Goal: Task Accomplishment & Management: Complete application form

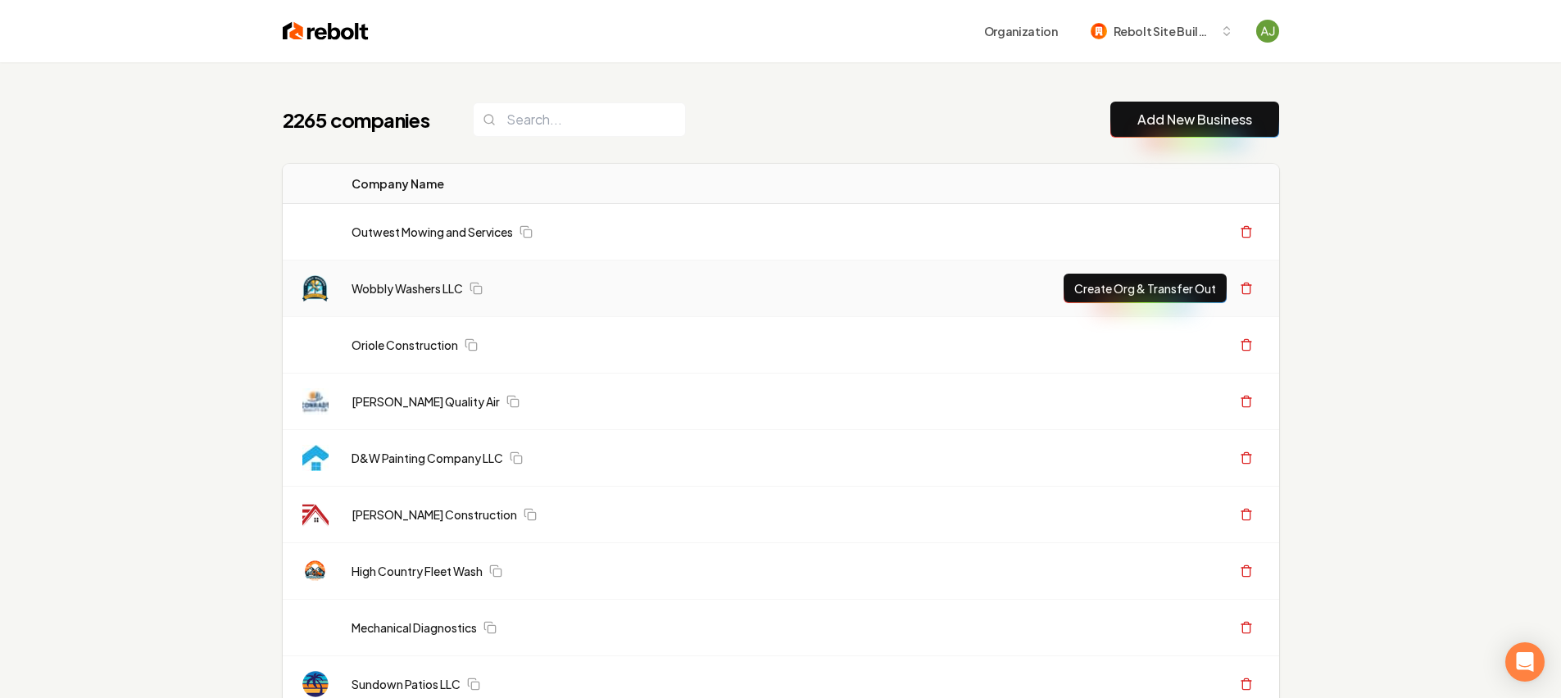
click at [1183, 110] on link "Add New Business" at bounding box center [1194, 120] width 115 height 20
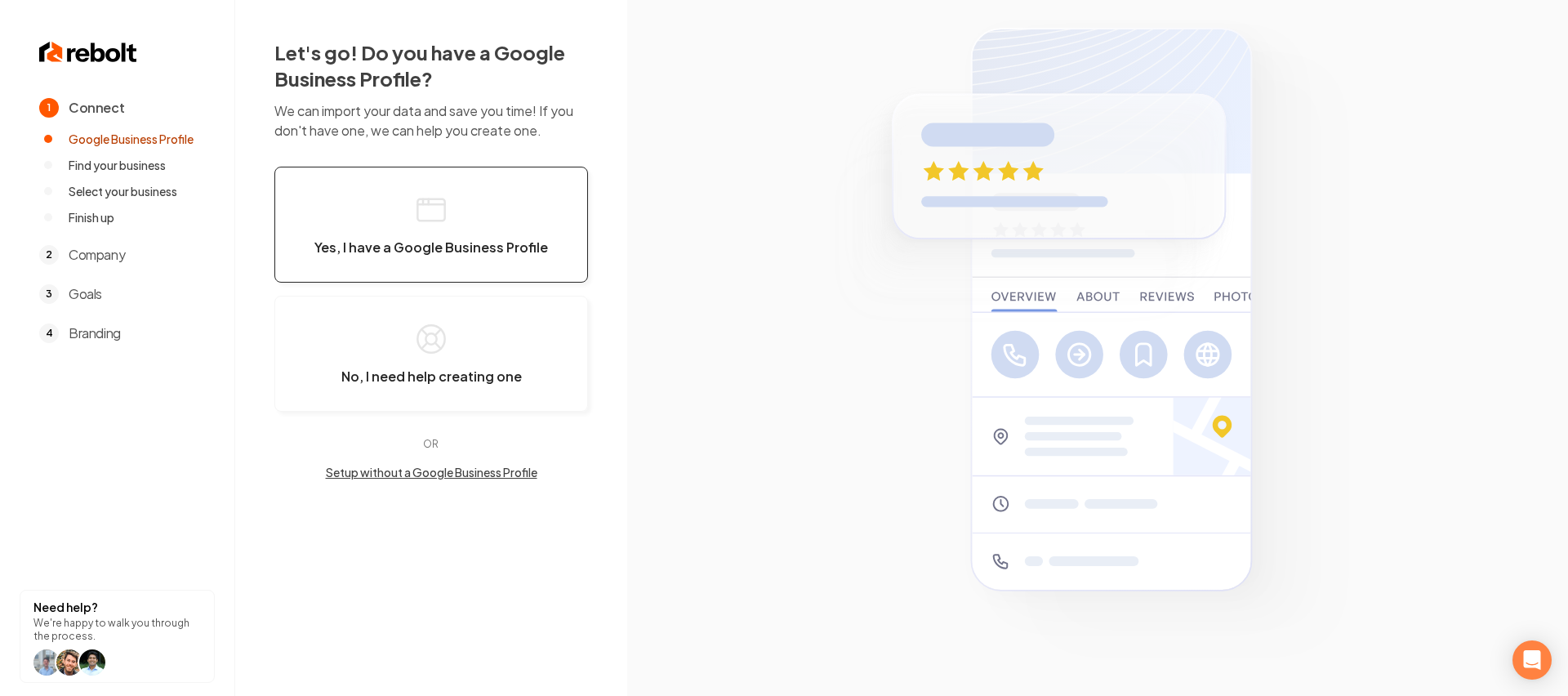
click at [425, 244] on span "Yes, I have a Google Business Profile" at bounding box center [431, 247] width 233 height 16
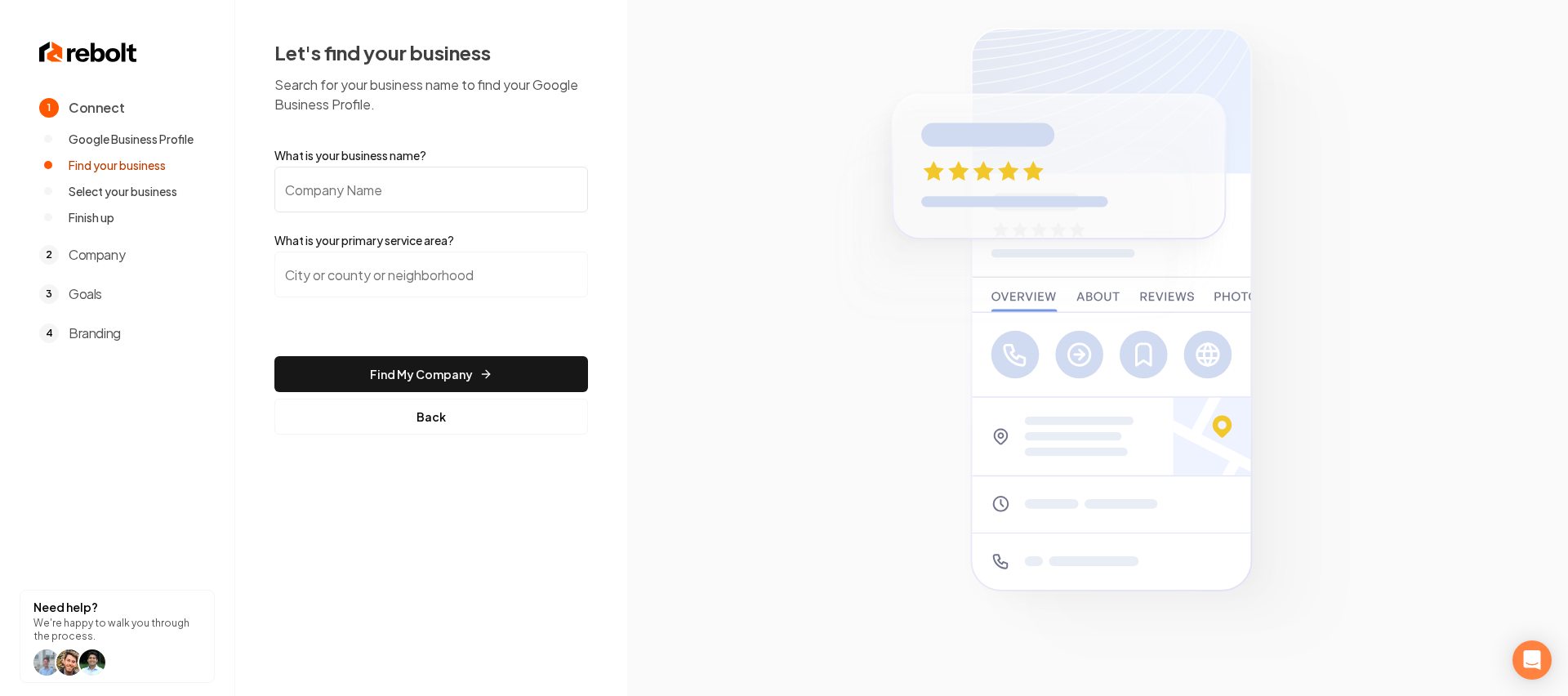
click at [365, 191] on input "What is your business name?" at bounding box center [431, 189] width 314 height 46
paste input "Kingdom Lawncare LLC"
type input "Kingdom Lawncare LLC"
click at [337, 287] on input "search" at bounding box center [431, 274] width 314 height 46
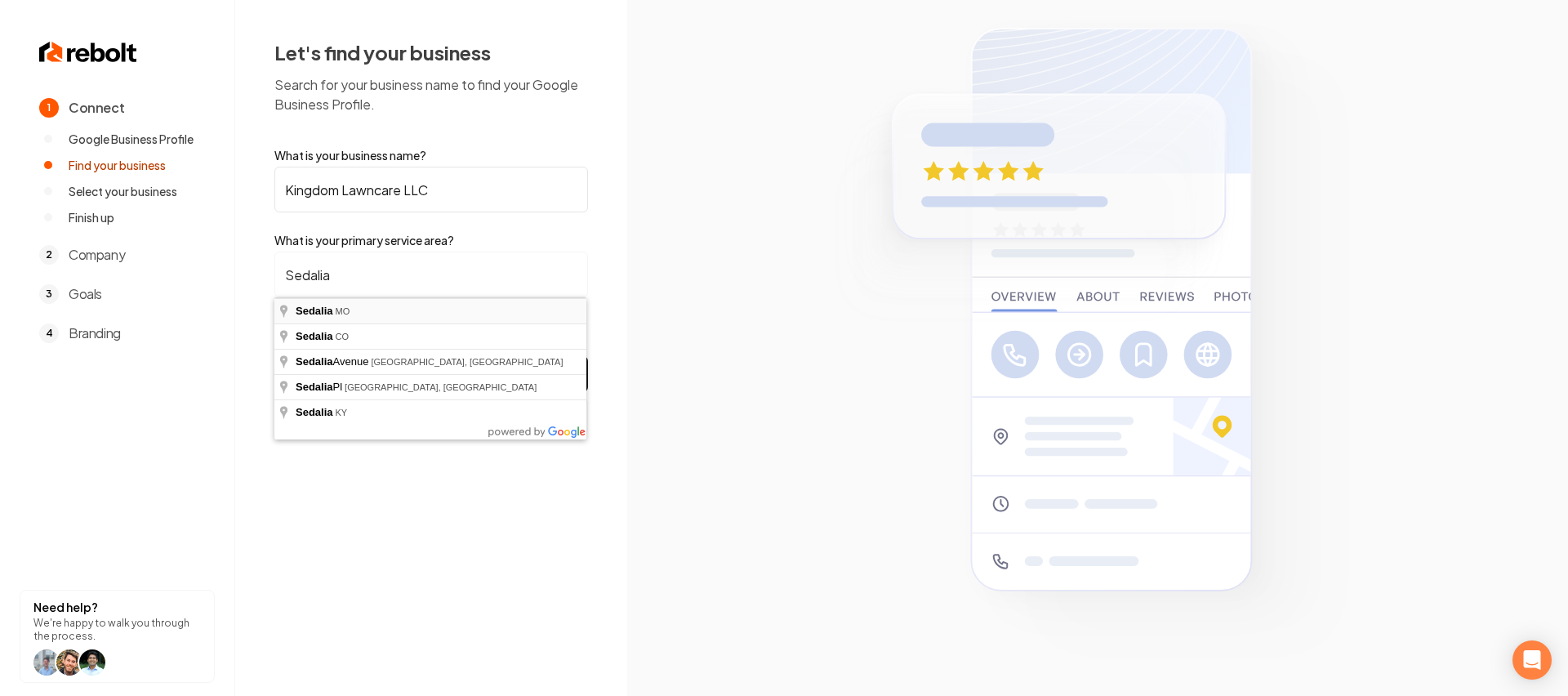
type input "[GEOGRAPHIC_DATA], [GEOGRAPHIC_DATA]"
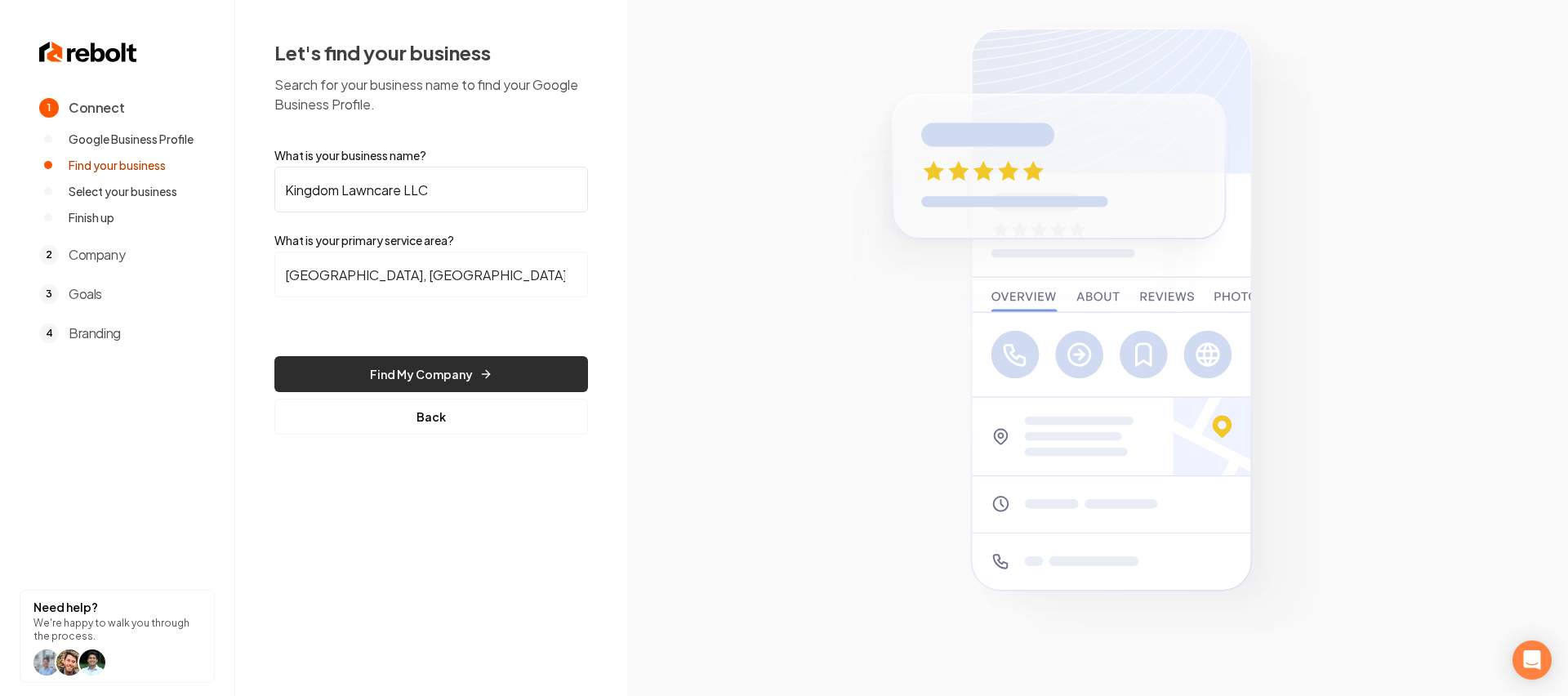
click at [448, 361] on button "Find My Company" at bounding box center [431, 374] width 314 height 36
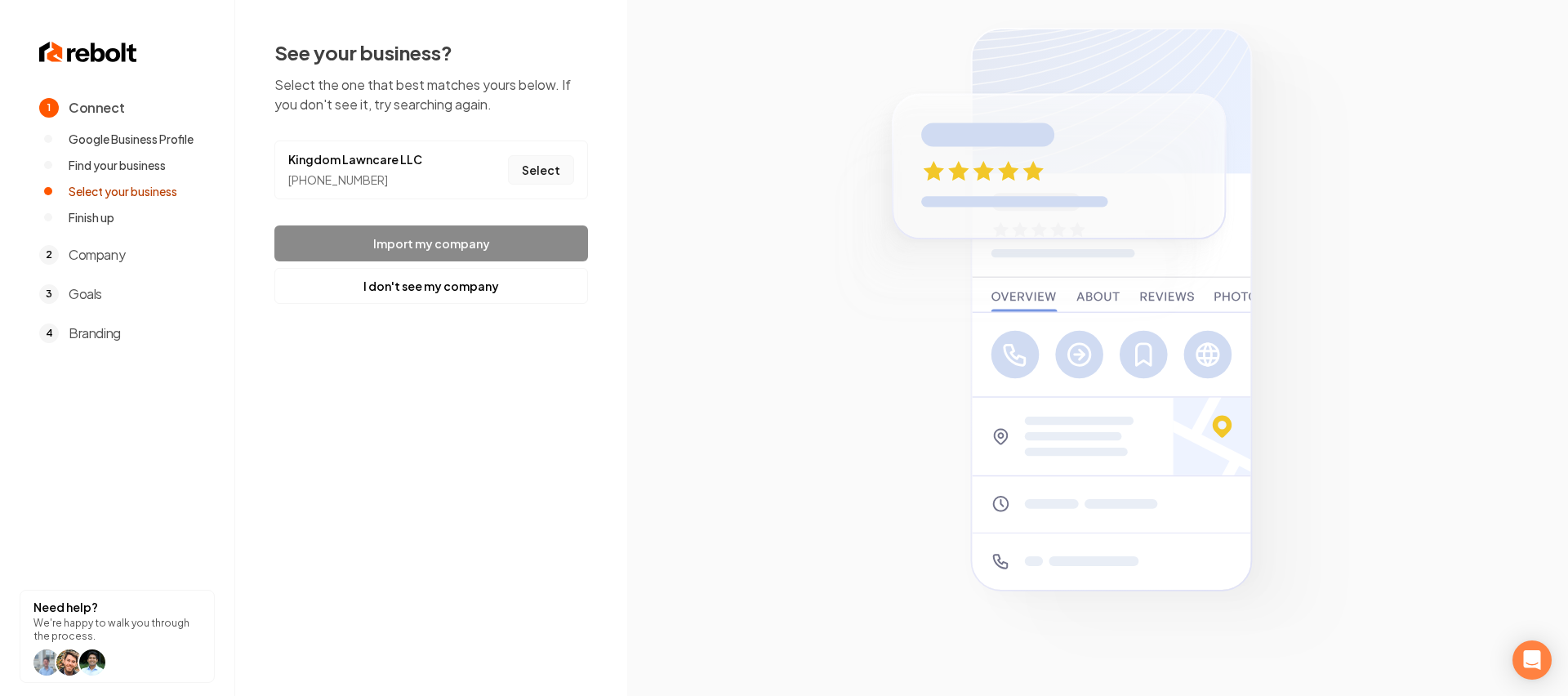
click at [553, 170] on button "Select" at bounding box center [541, 170] width 66 height 29
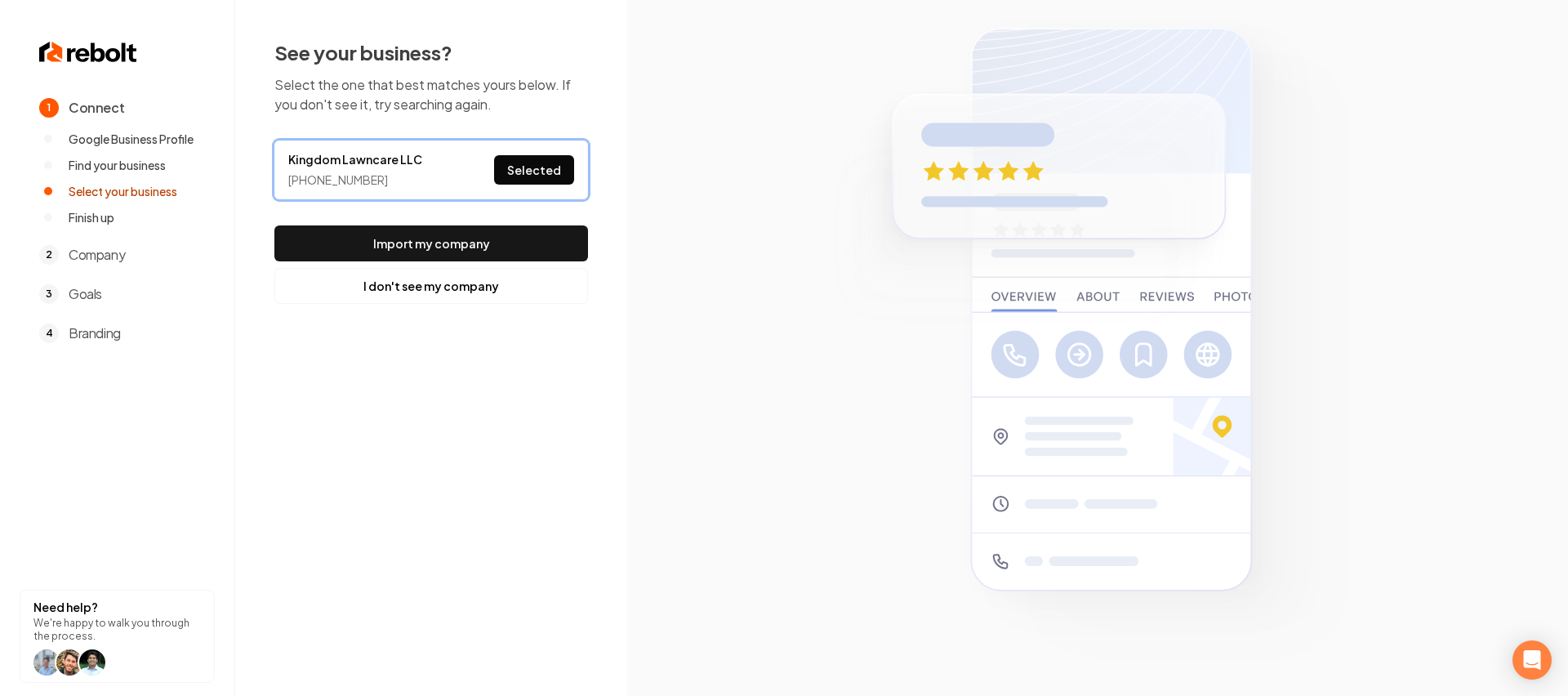
click at [517, 228] on button "Import my company" at bounding box center [431, 243] width 314 height 36
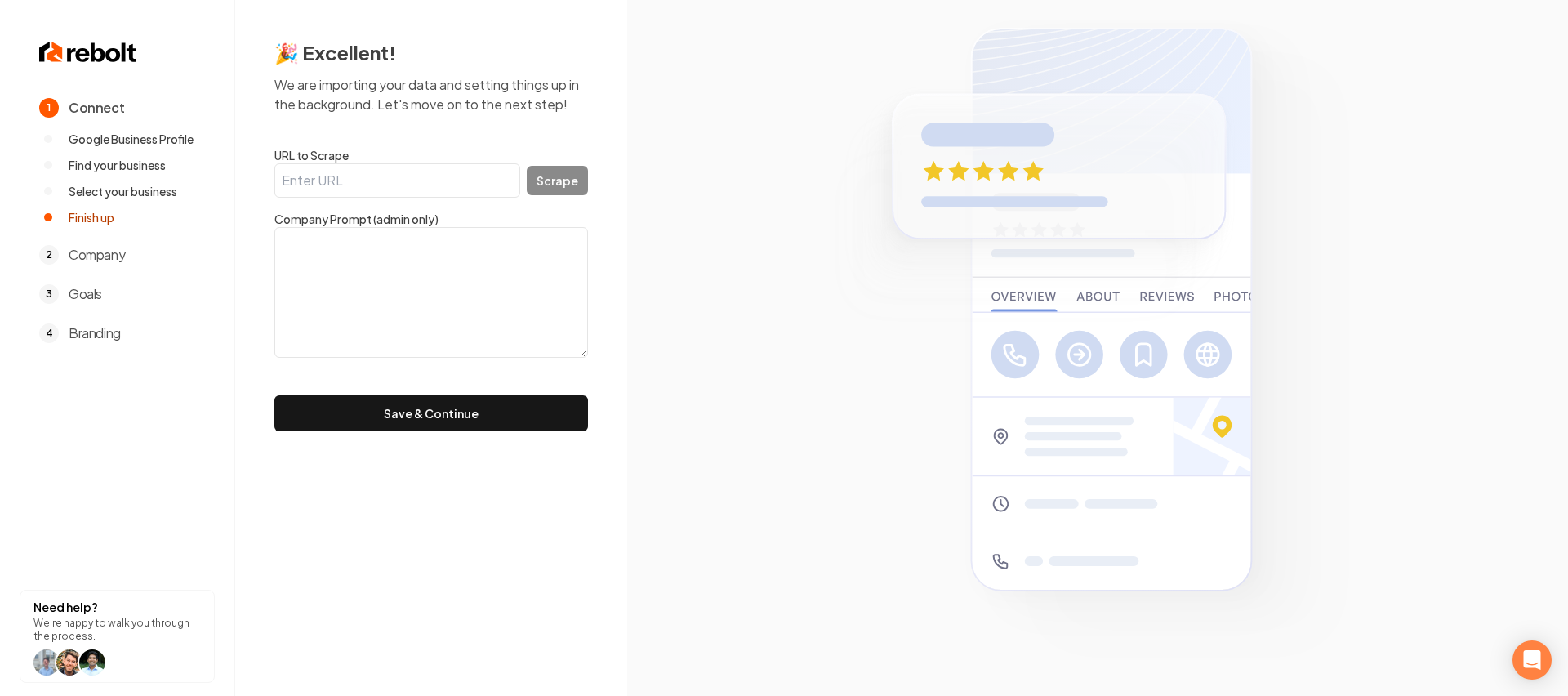
click at [335, 182] on input "URL to Scrape" at bounding box center [397, 180] width 246 height 34
paste input "Kingdom Lawncare LLC"
type input "Kingdom Lawncare LLC"
drag, startPoint x: 431, startPoint y: 187, endPoint x: 287, endPoint y: 187, distance: 144.0
click at [287, 187] on input "Kingdom Lawncare LLC" at bounding box center [397, 180] width 246 height 34
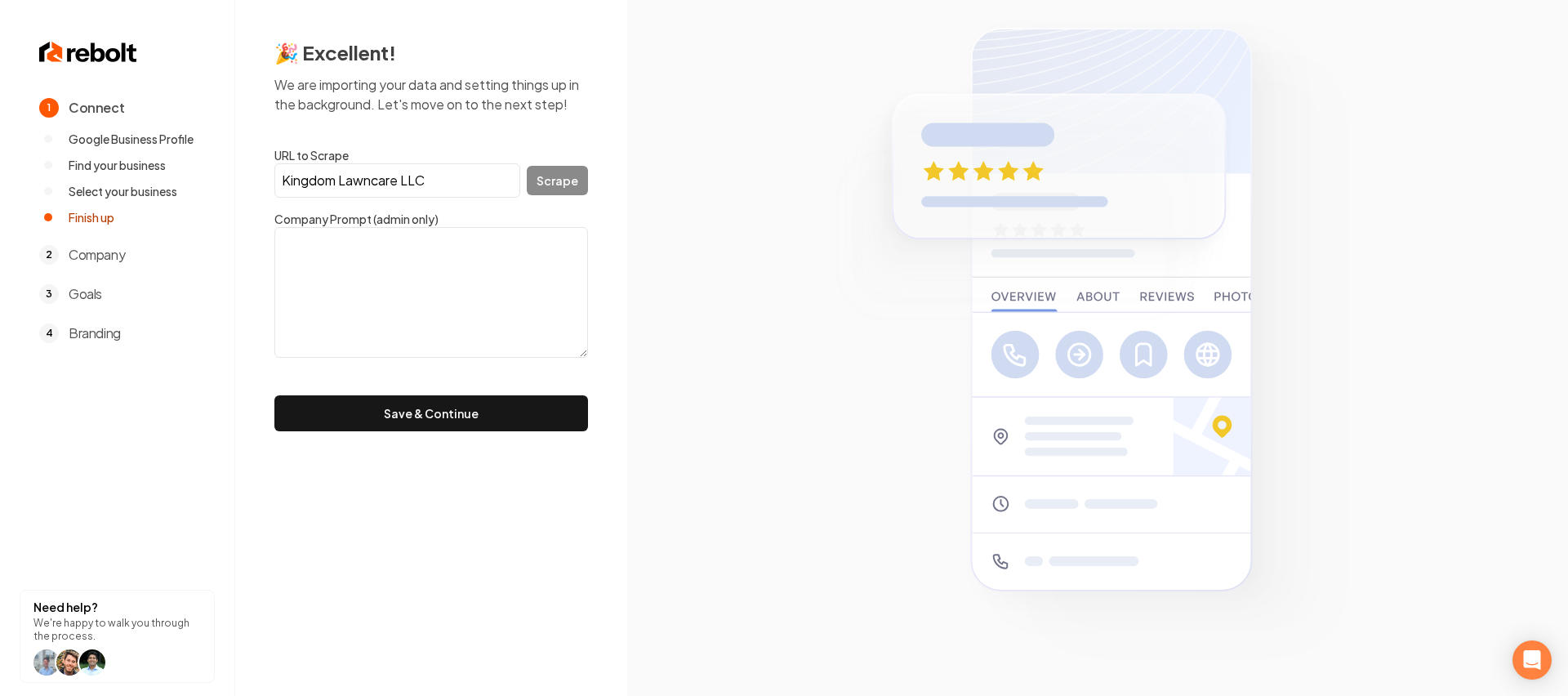
paste input "[URL][DOMAIN_NAME]"
type input "[URL][DOMAIN_NAME]"
click at [560, 179] on button "Scrape" at bounding box center [556, 179] width 61 height 29
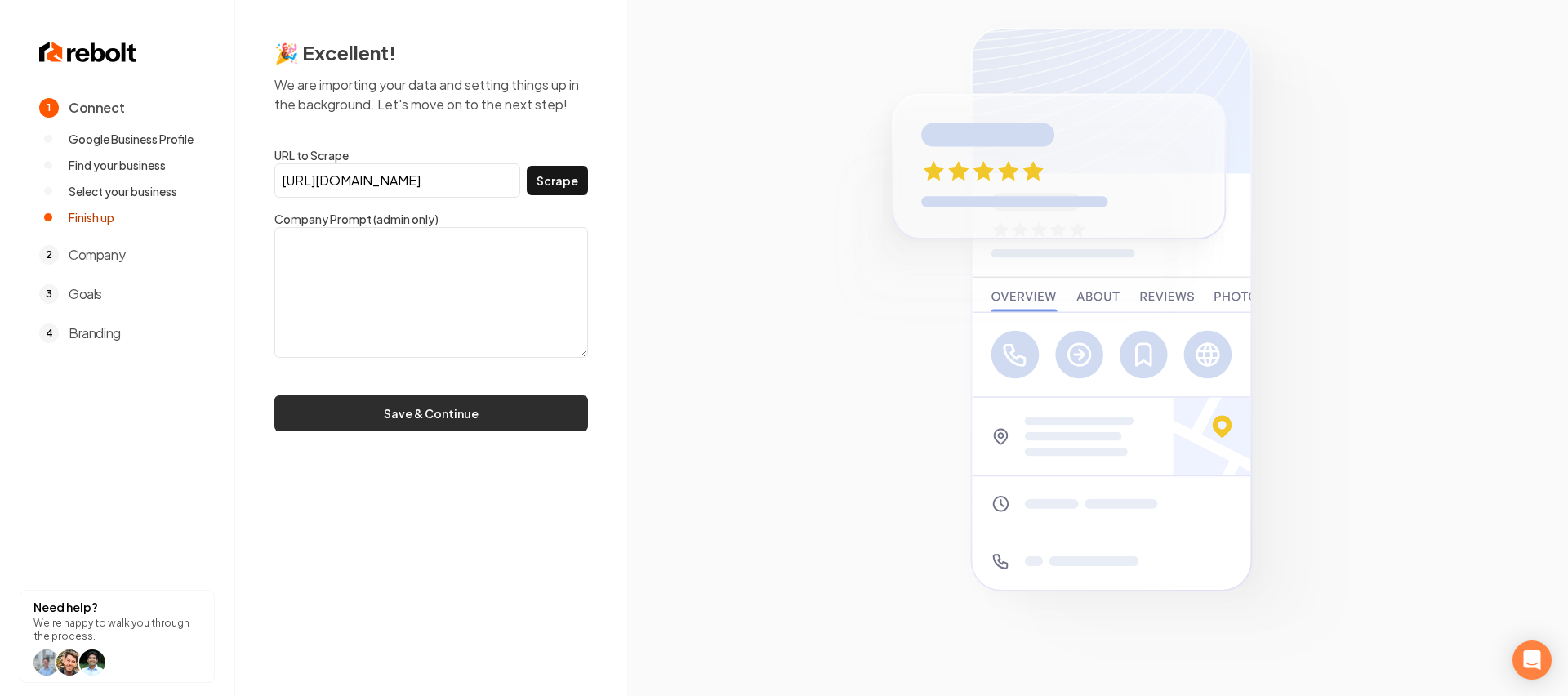
click at [523, 416] on button "Save & Continue" at bounding box center [431, 414] width 314 height 36
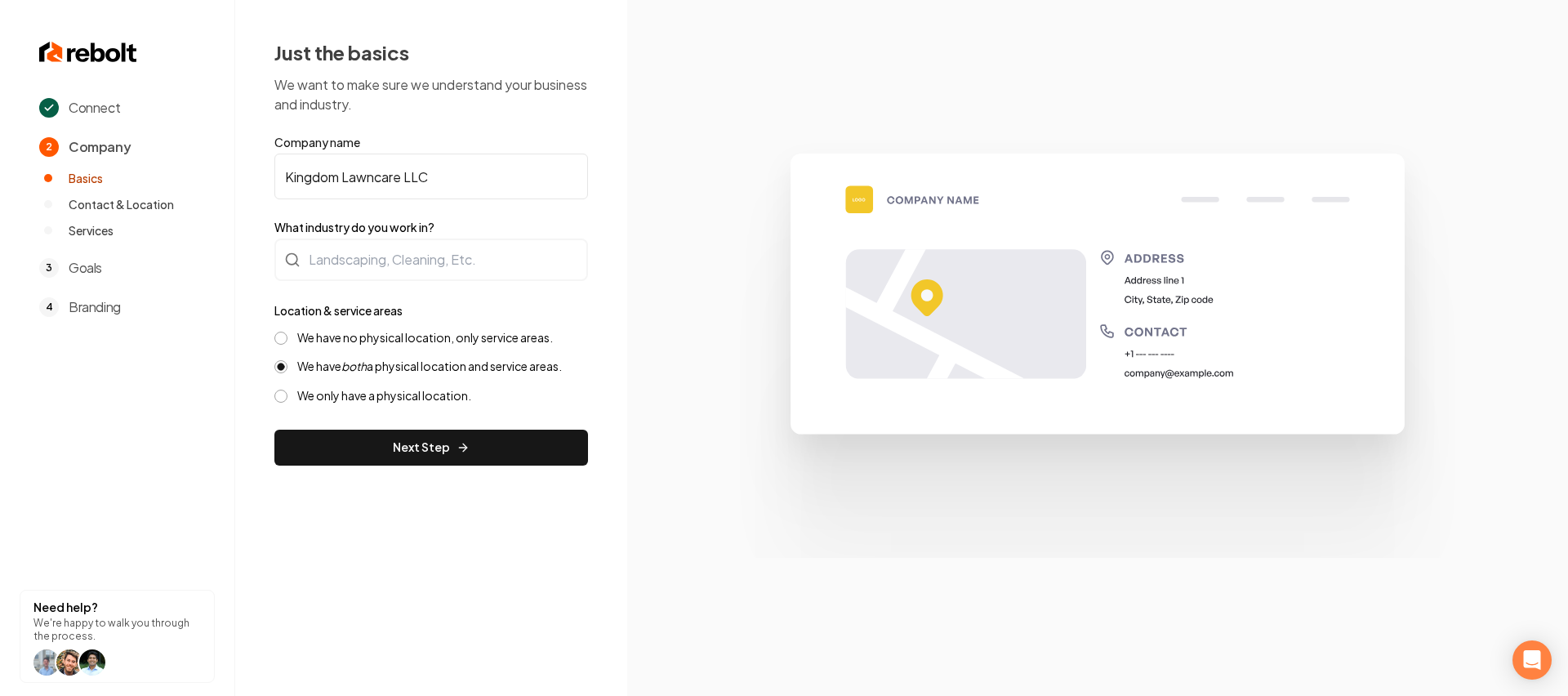
click at [289, 341] on div "We have no physical location, only service areas." at bounding box center [431, 338] width 314 height 16
click at [287, 341] on div "We have no physical location, only service areas." at bounding box center [431, 338] width 314 height 16
click at [286, 339] on button "We have no physical location, only service areas." at bounding box center [280, 338] width 13 height 13
click at [291, 369] on div "We have both a physical location and service areas." at bounding box center [431, 367] width 314 height 16
click at [274, 364] on div "We have both a physical location and service areas." at bounding box center [431, 367] width 314 height 16
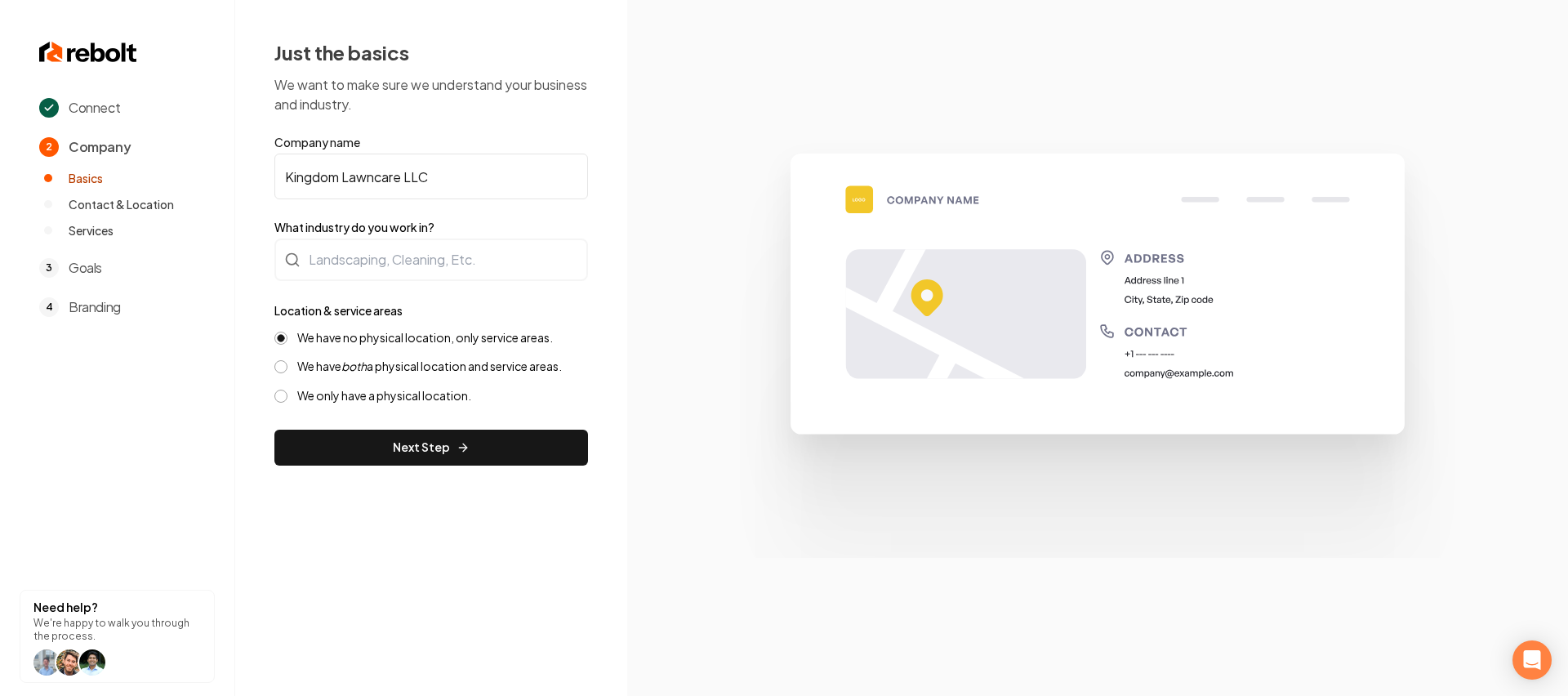
click at [282, 364] on button "We have both a physical location and service areas." at bounding box center [280, 366] width 13 height 13
click at [403, 468] on div "Just the basics We want to make sure we understand your business and industry. …" at bounding box center [431, 252] width 392 height 505
click at [282, 344] on div "We have no physical location, only service areas." at bounding box center [431, 338] width 314 height 16
click at [283, 341] on button "We have no physical location, only service areas." at bounding box center [280, 338] width 13 height 13
click at [422, 482] on div "Just the basics We want to make sure we understand your business and industry. …" at bounding box center [431, 252] width 392 height 505
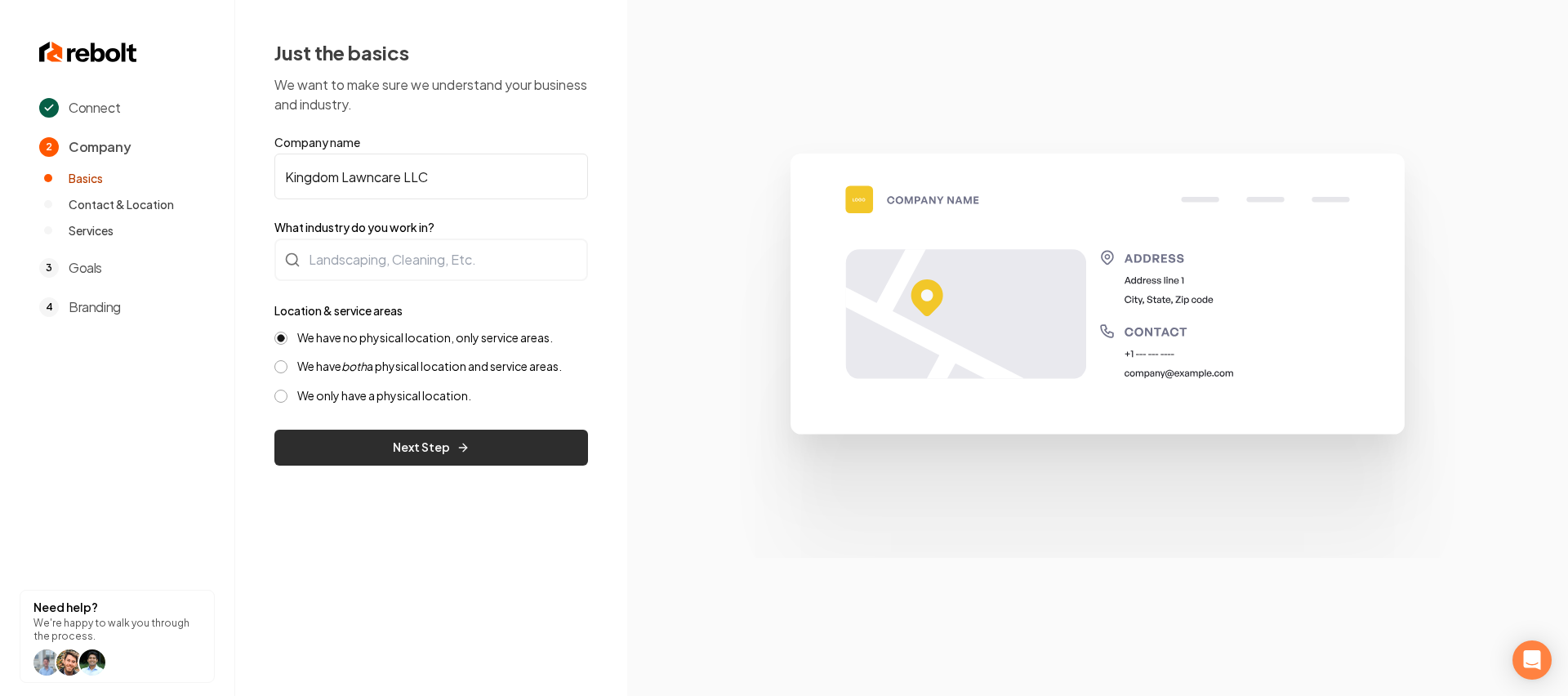
click at [418, 442] on button "Next Step" at bounding box center [431, 448] width 314 height 36
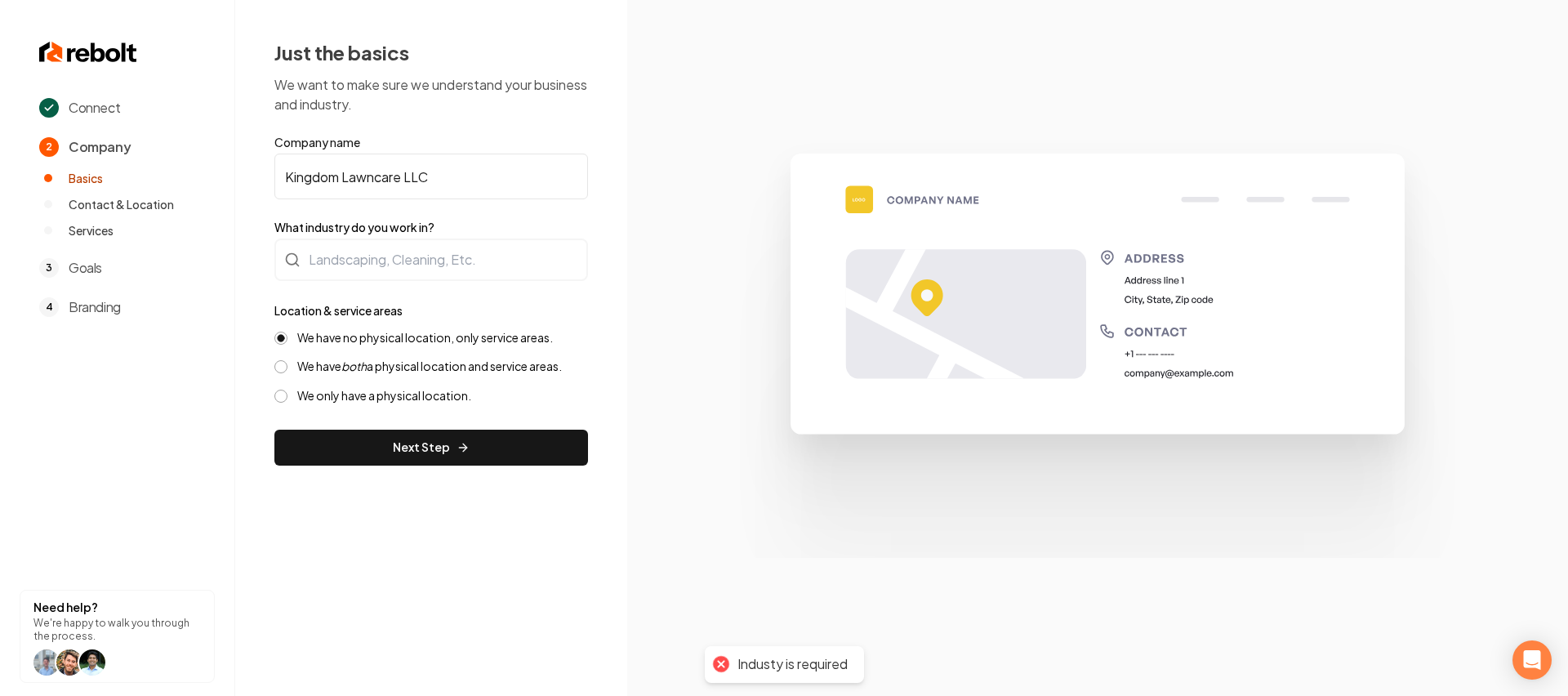
click at [432, 428] on form "Company name Kingdom Lawncare LLC What industry do you work in? Location & serv…" at bounding box center [431, 299] width 314 height 332
click at [378, 258] on div at bounding box center [431, 259] width 314 height 43
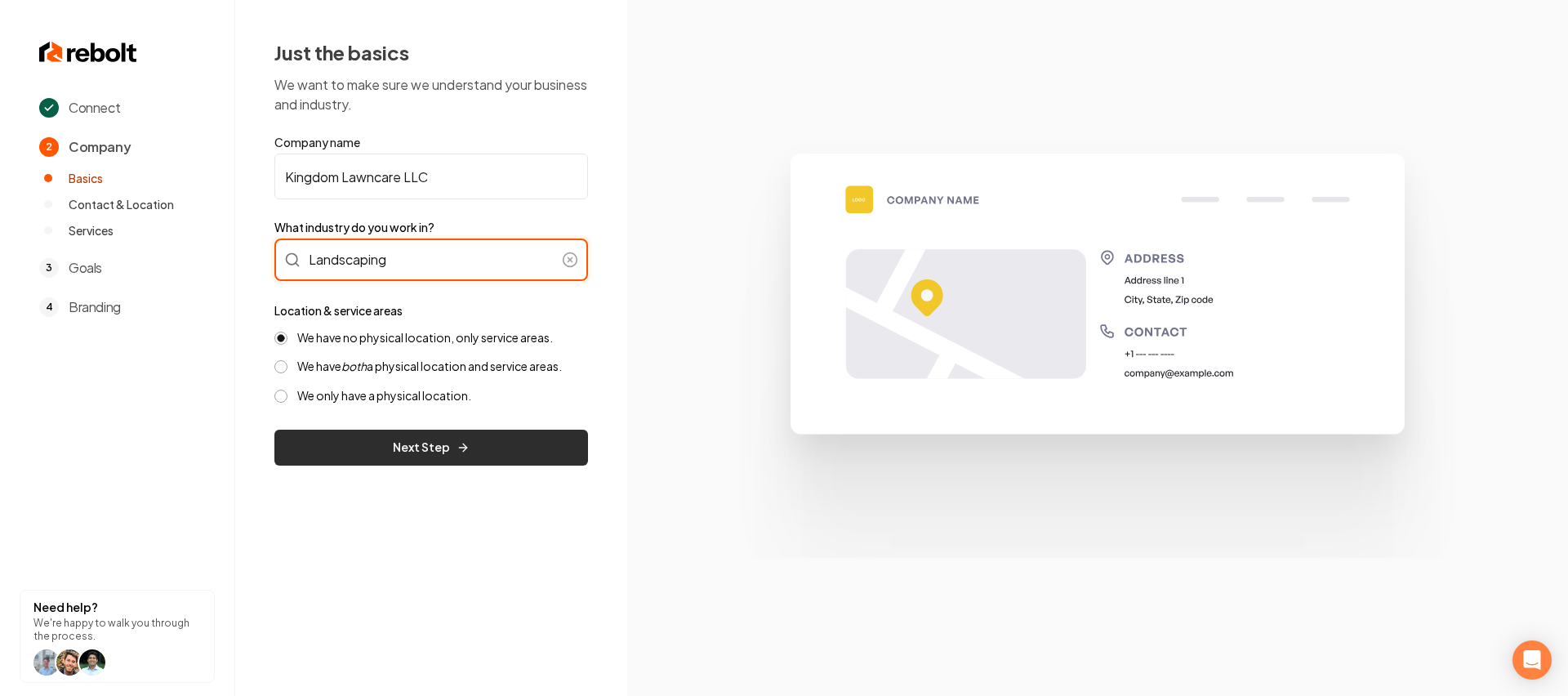
type input "Landscaping"
click at [479, 436] on button "Next Step" at bounding box center [431, 448] width 314 height 36
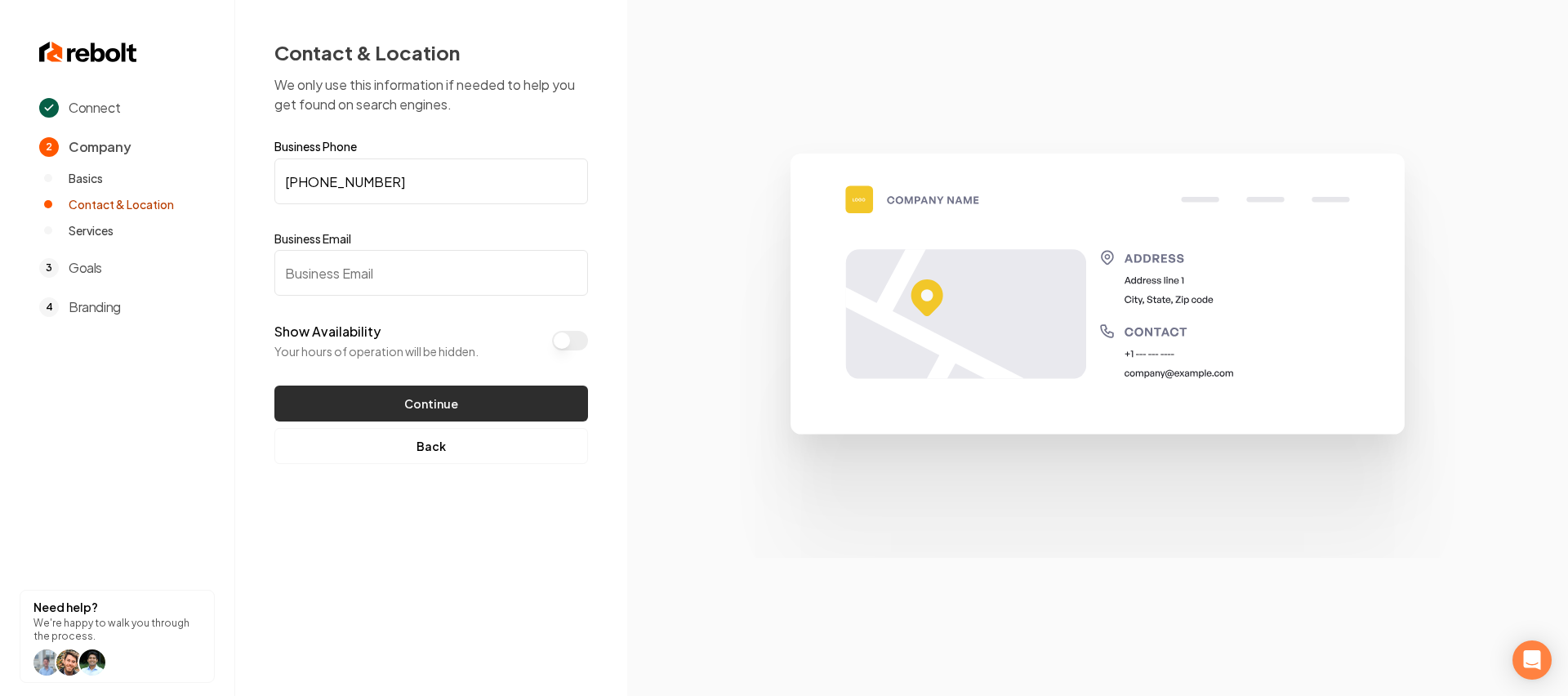
click at [436, 397] on button "Continue" at bounding box center [431, 404] width 314 height 36
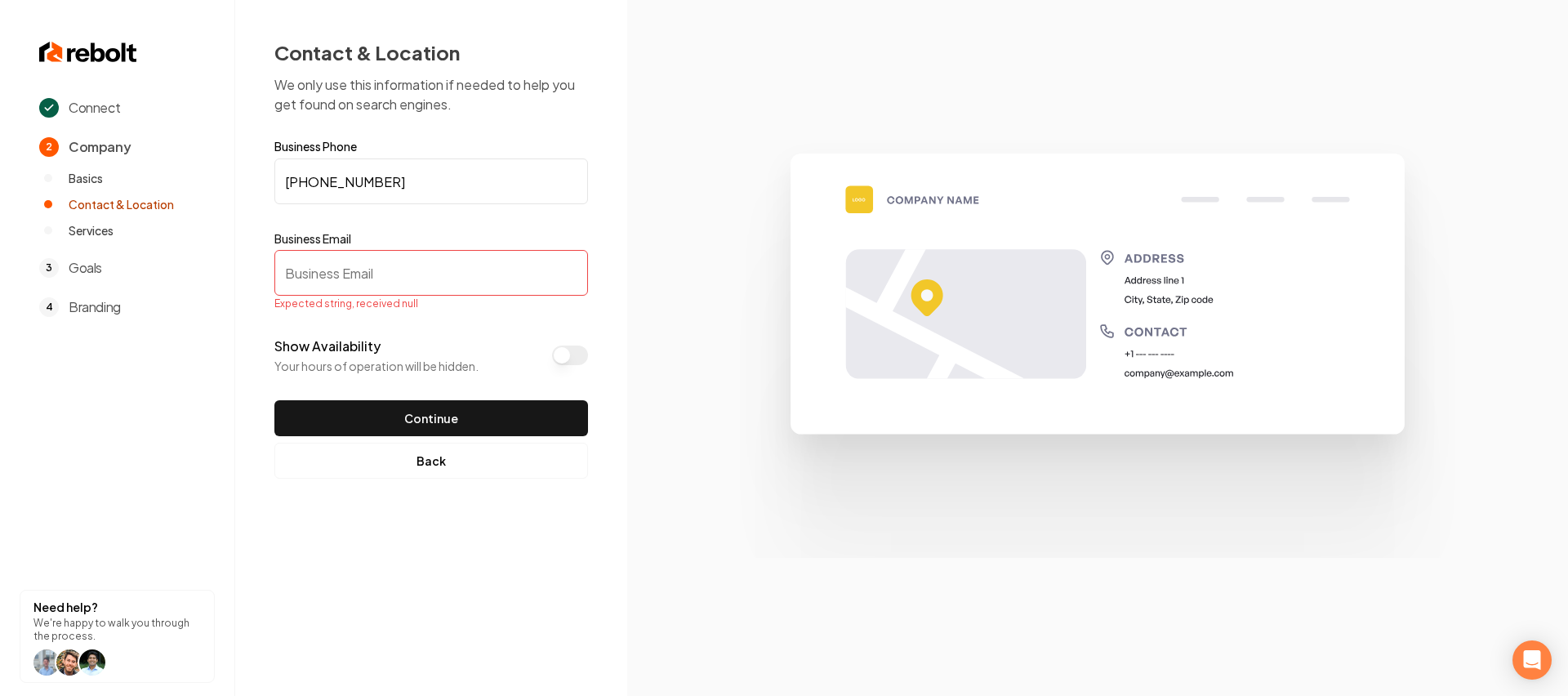
paste input "[EMAIL_ADDRESS][DOMAIN_NAME]"
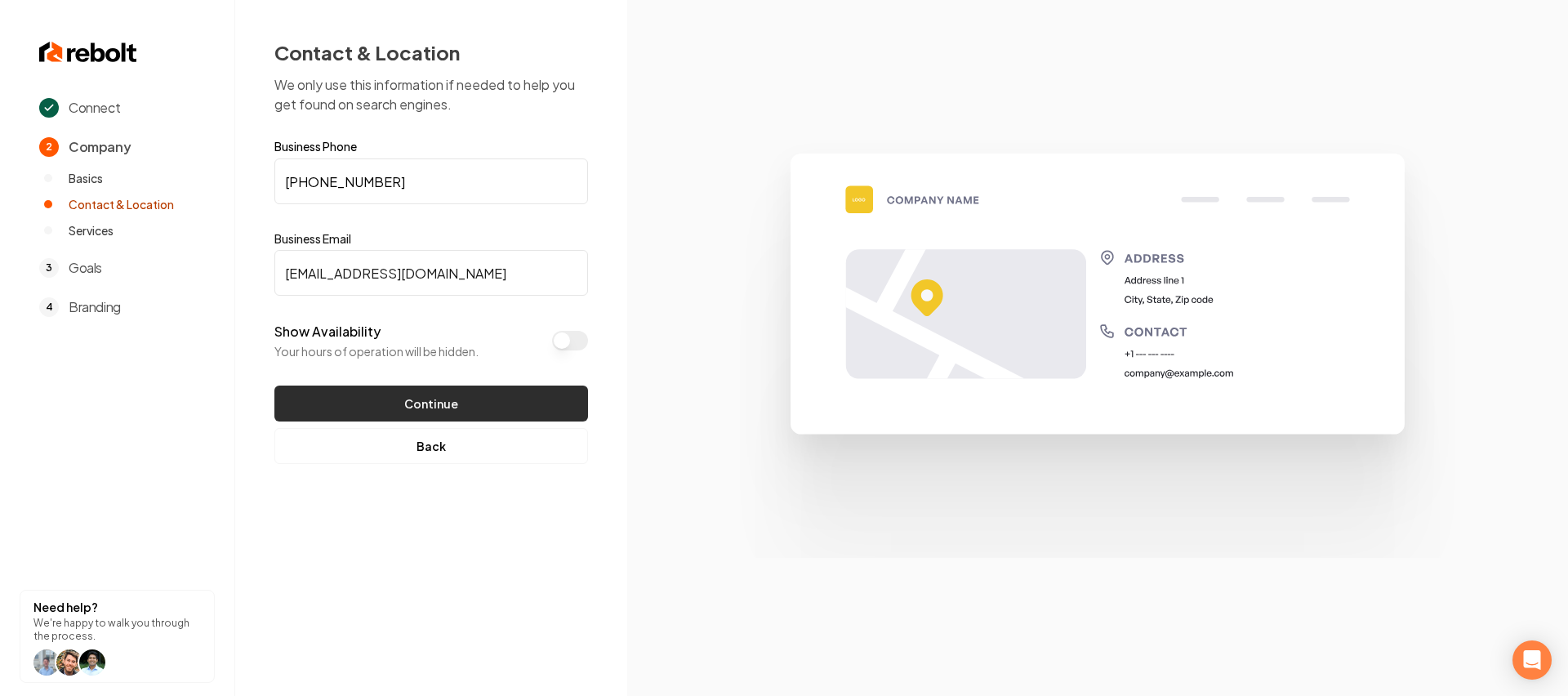
type input "[EMAIL_ADDRESS][DOMAIN_NAME]"
click at [409, 393] on button "Continue" at bounding box center [431, 404] width 314 height 36
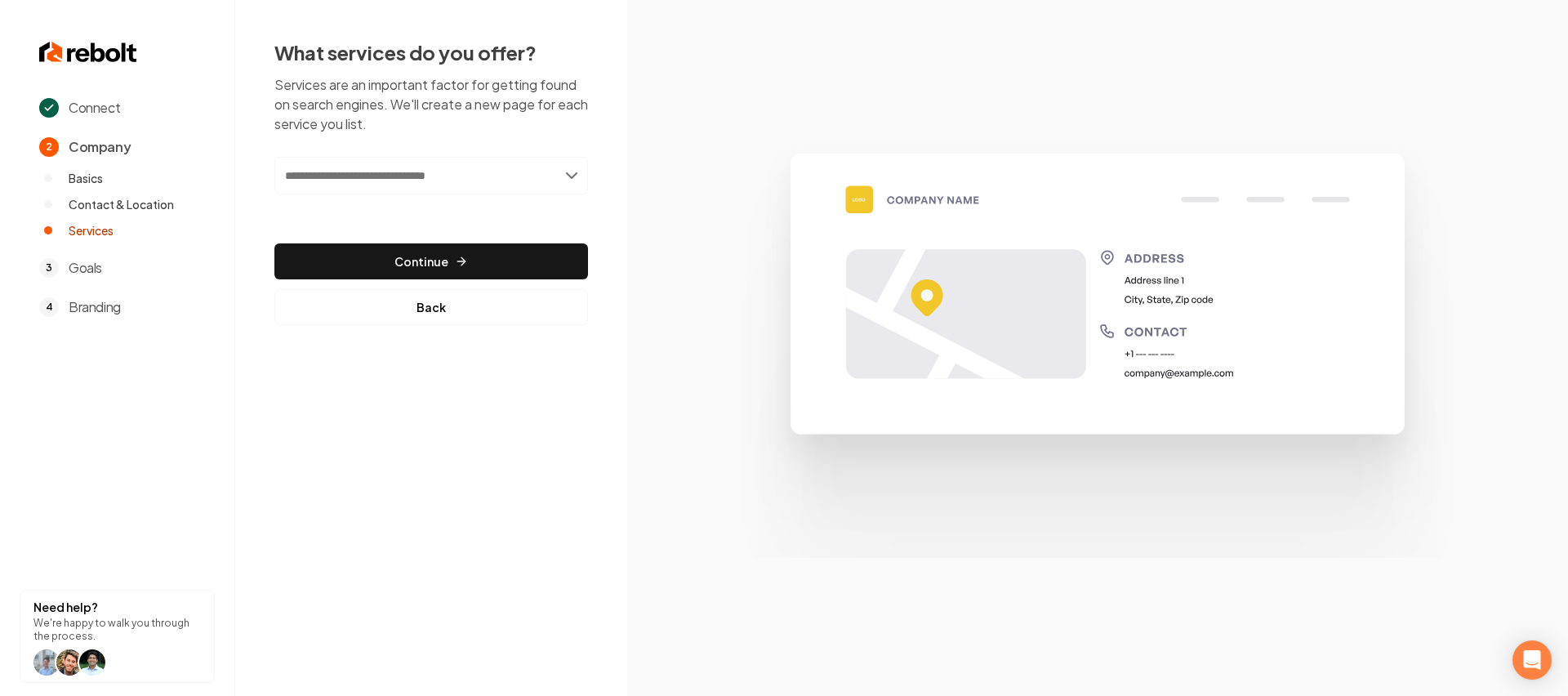
click at [411, 176] on input "text" at bounding box center [431, 175] width 314 height 38
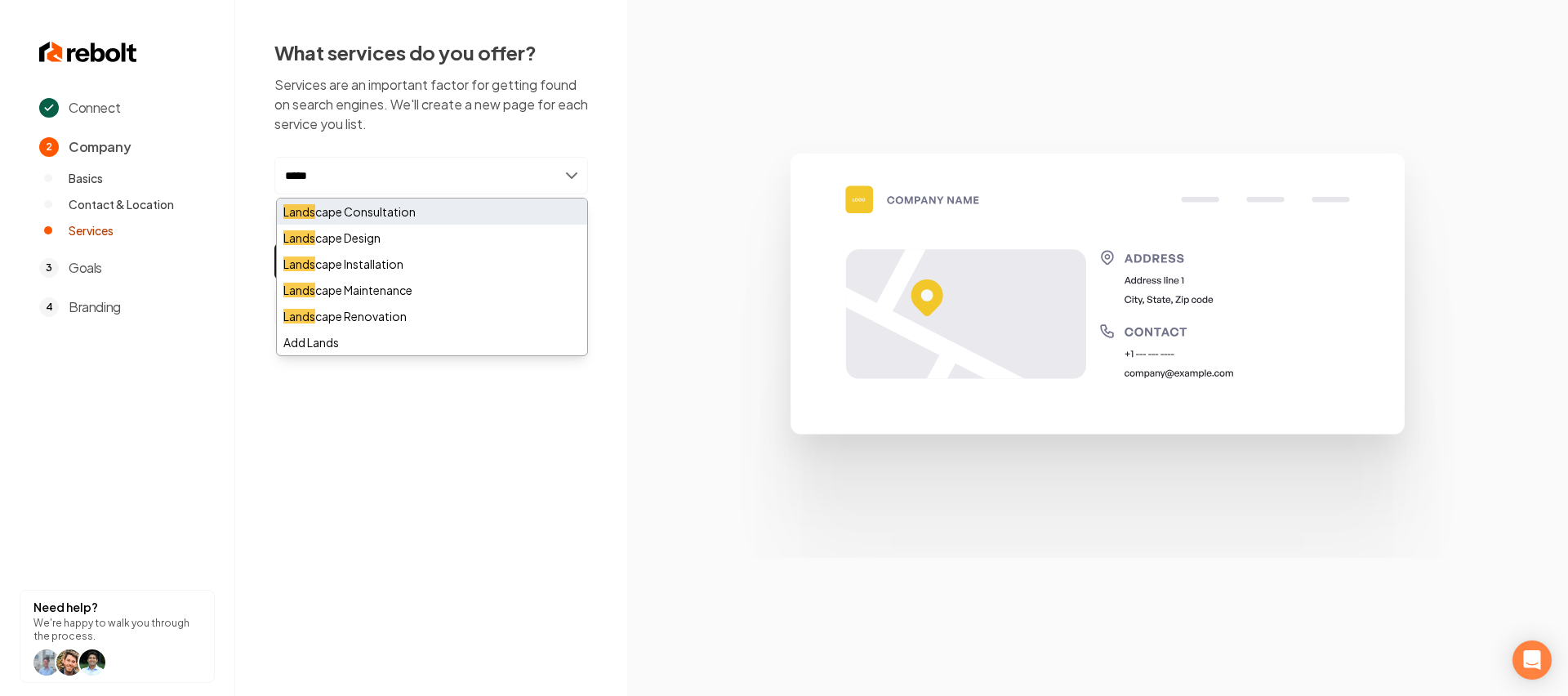
type input "*****"
click at [387, 214] on div "Lands cape Consultation" at bounding box center [432, 211] width 310 height 26
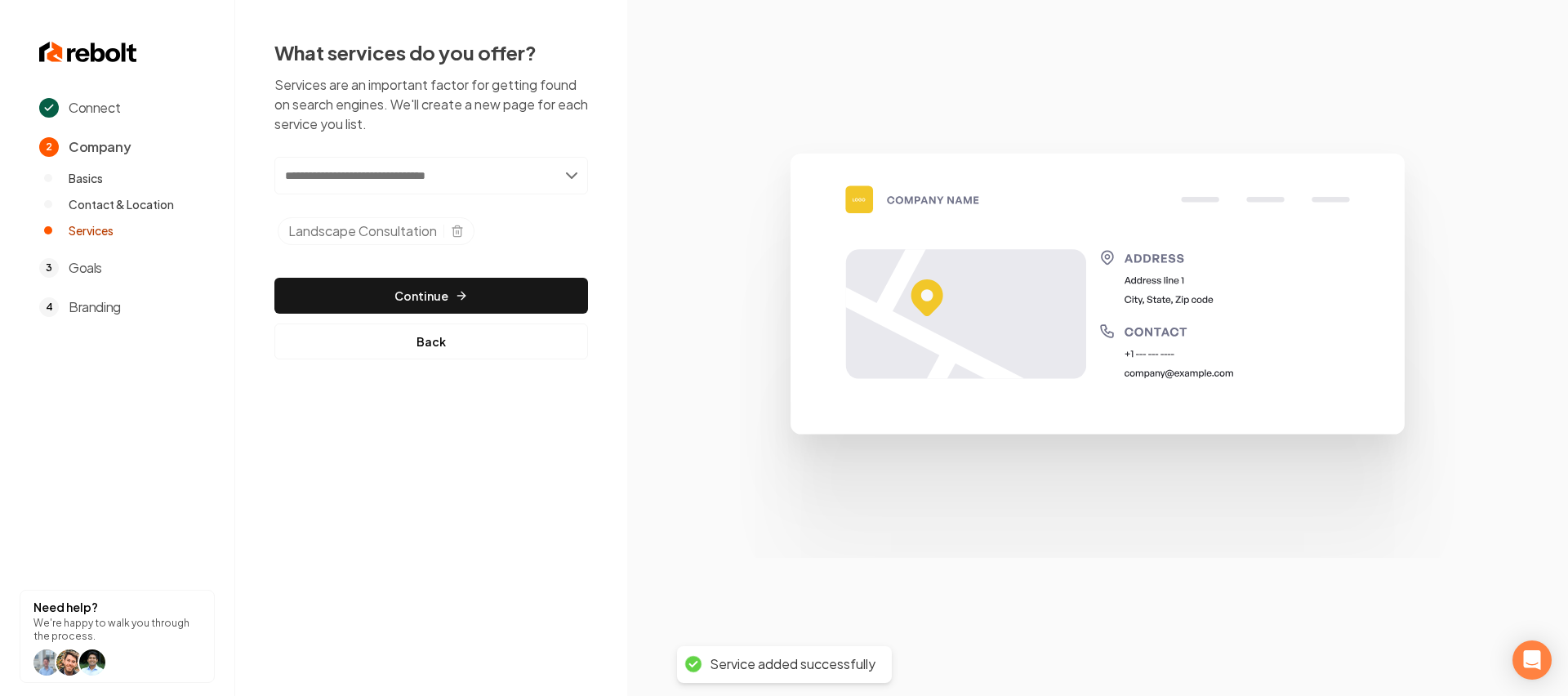
click at [436, 183] on input "text" at bounding box center [431, 175] width 314 height 38
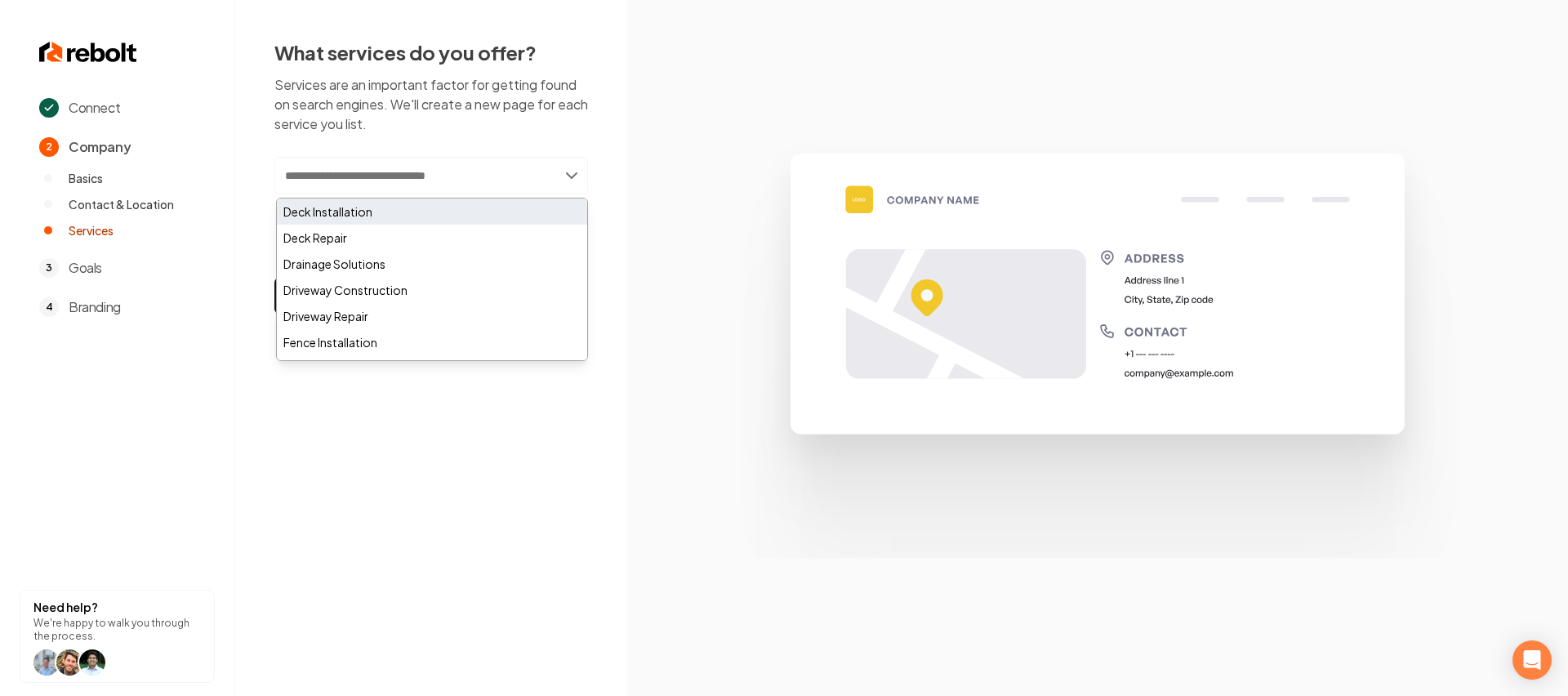
type input "*"
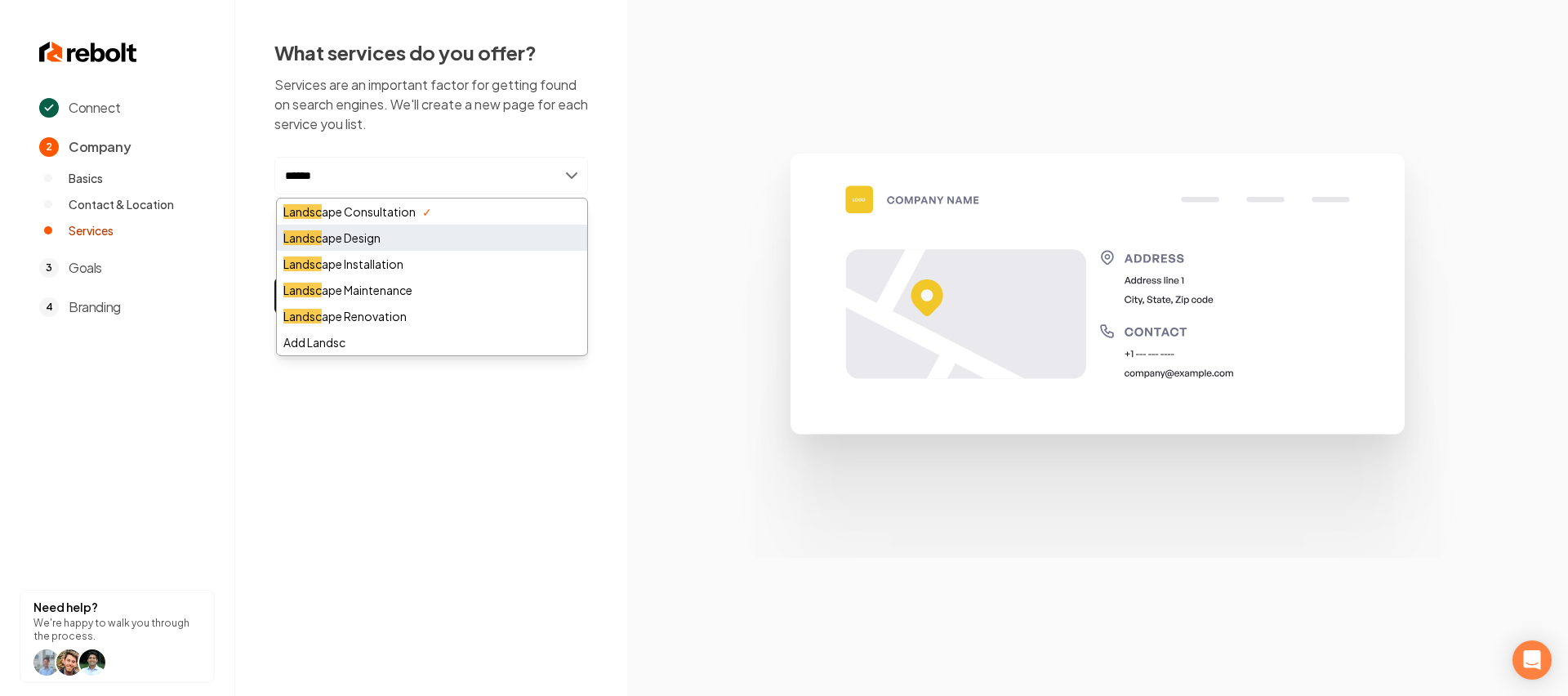
type input "******"
click at [370, 232] on div "Landsc ape Design" at bounding box center [432, 237] width 310 height 26
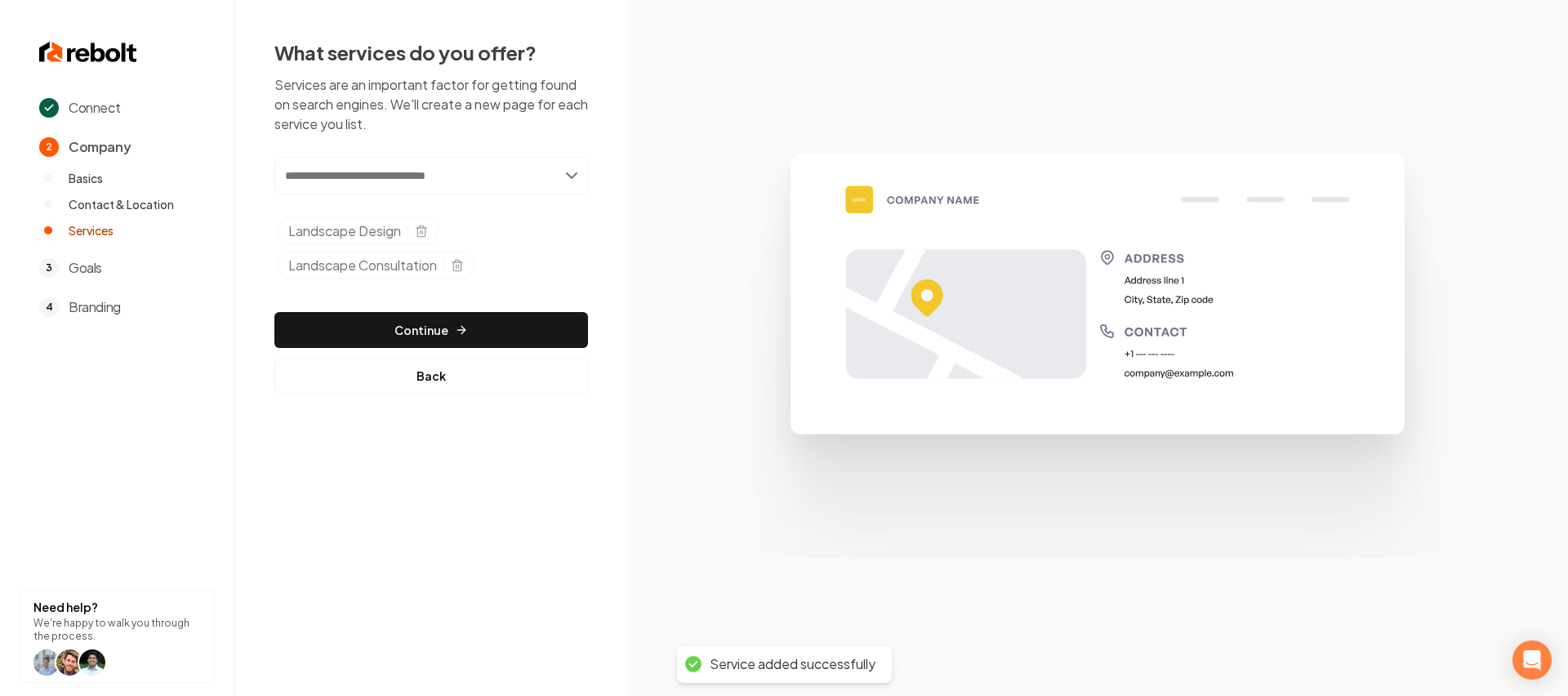
click at [451, 177] on input "text" at bounding box center [431, 175] width 314 height 38
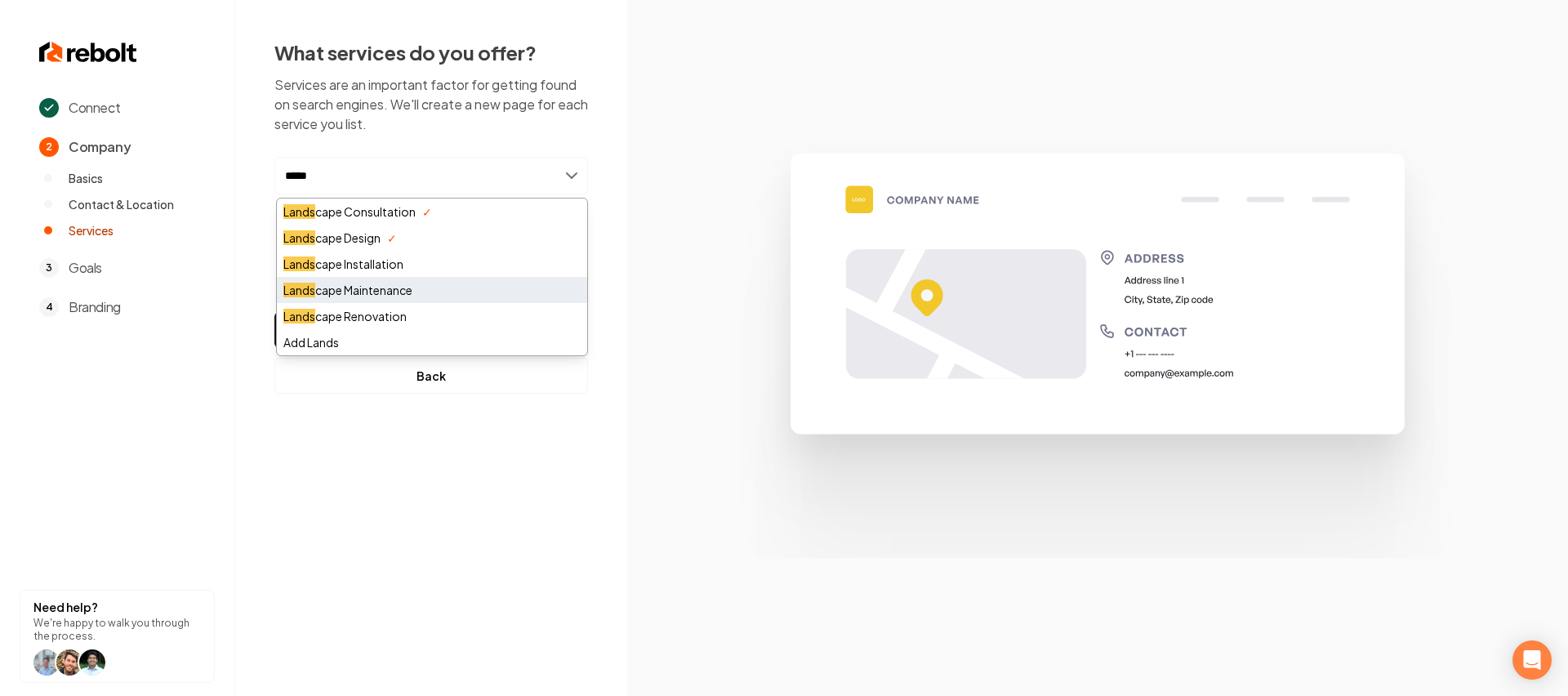
type input "*****"
click at [371, 291] on div "Lands cape Maintenance" at bounding box center [432, 290] width 310 height 26
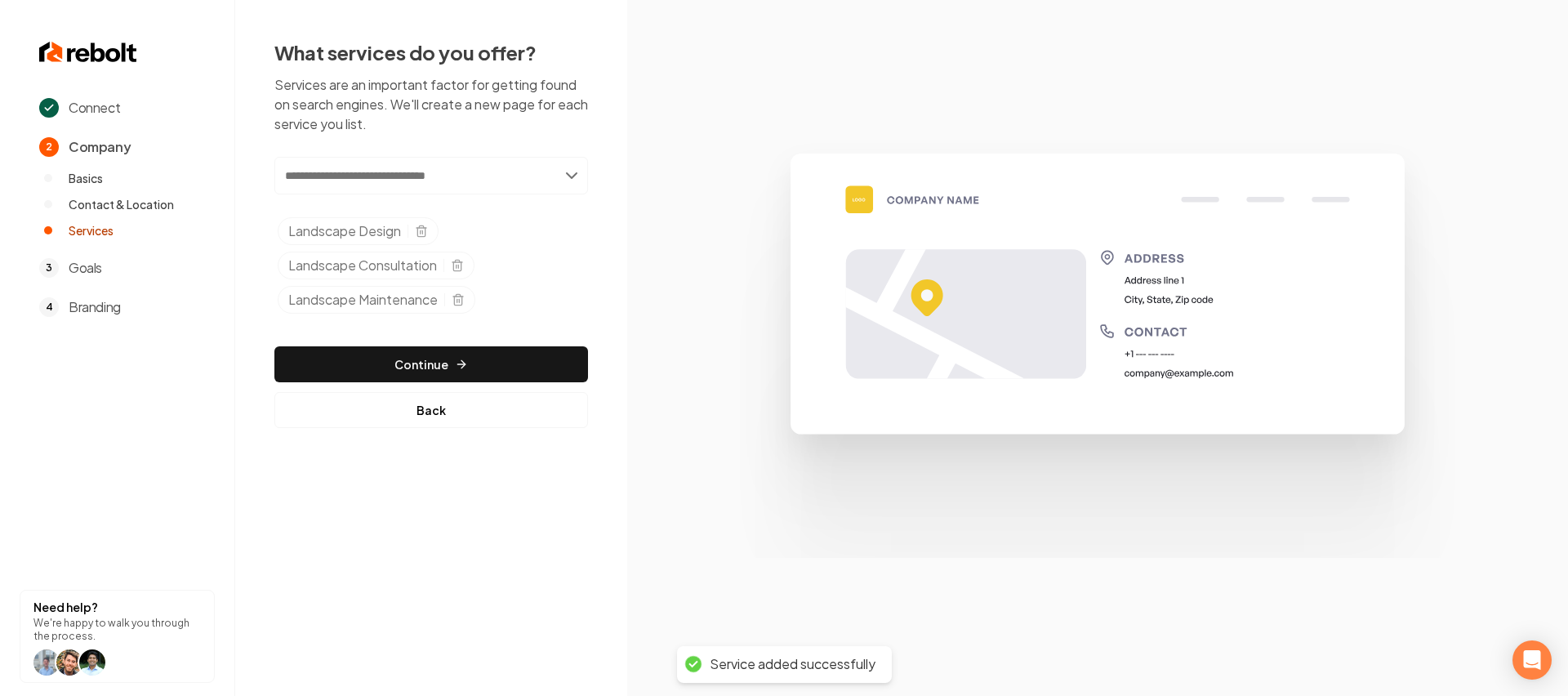
click at [387, 179] on input "text" at bounding box center [431, 175] width 314 height 38
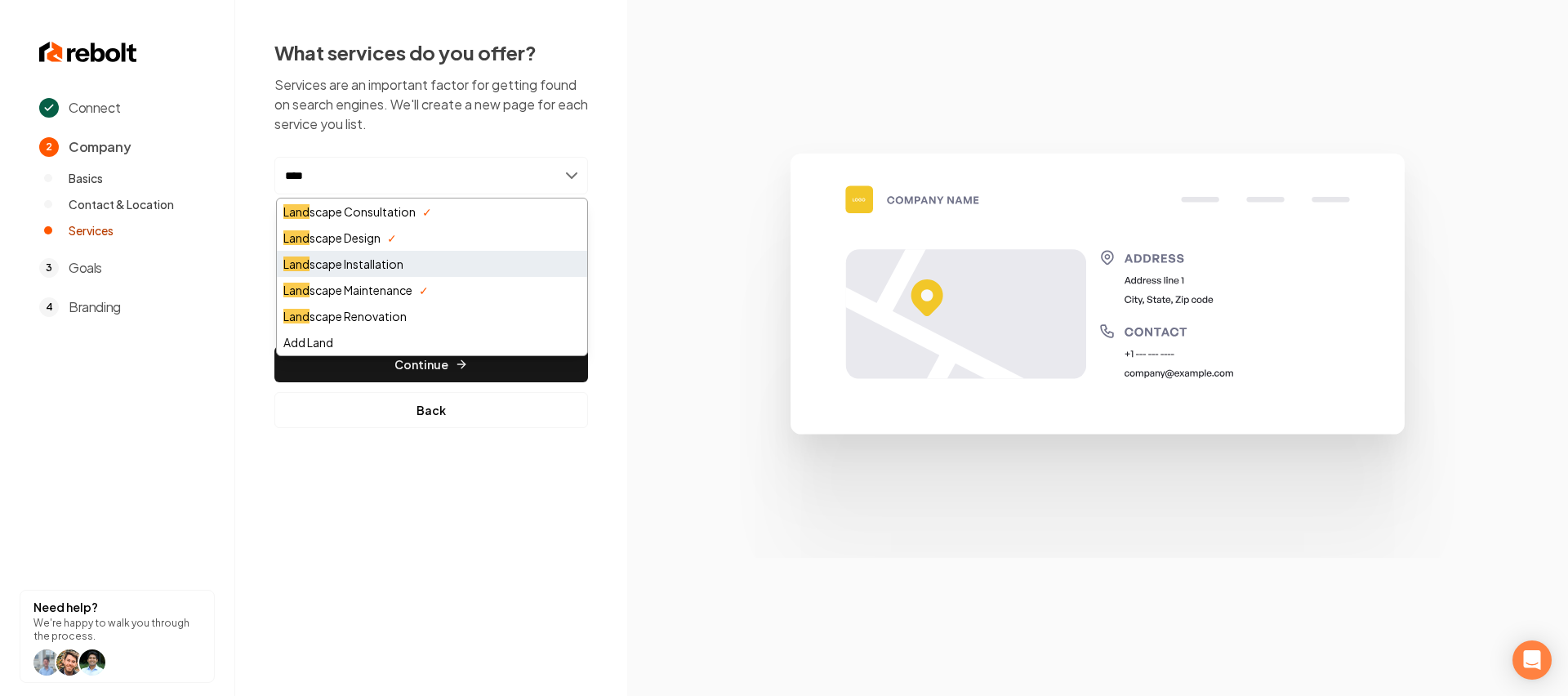
type input "****"
click at [351, 269] on div "Land scape Installation" at bounding box center [432, 264] width 310 height 26
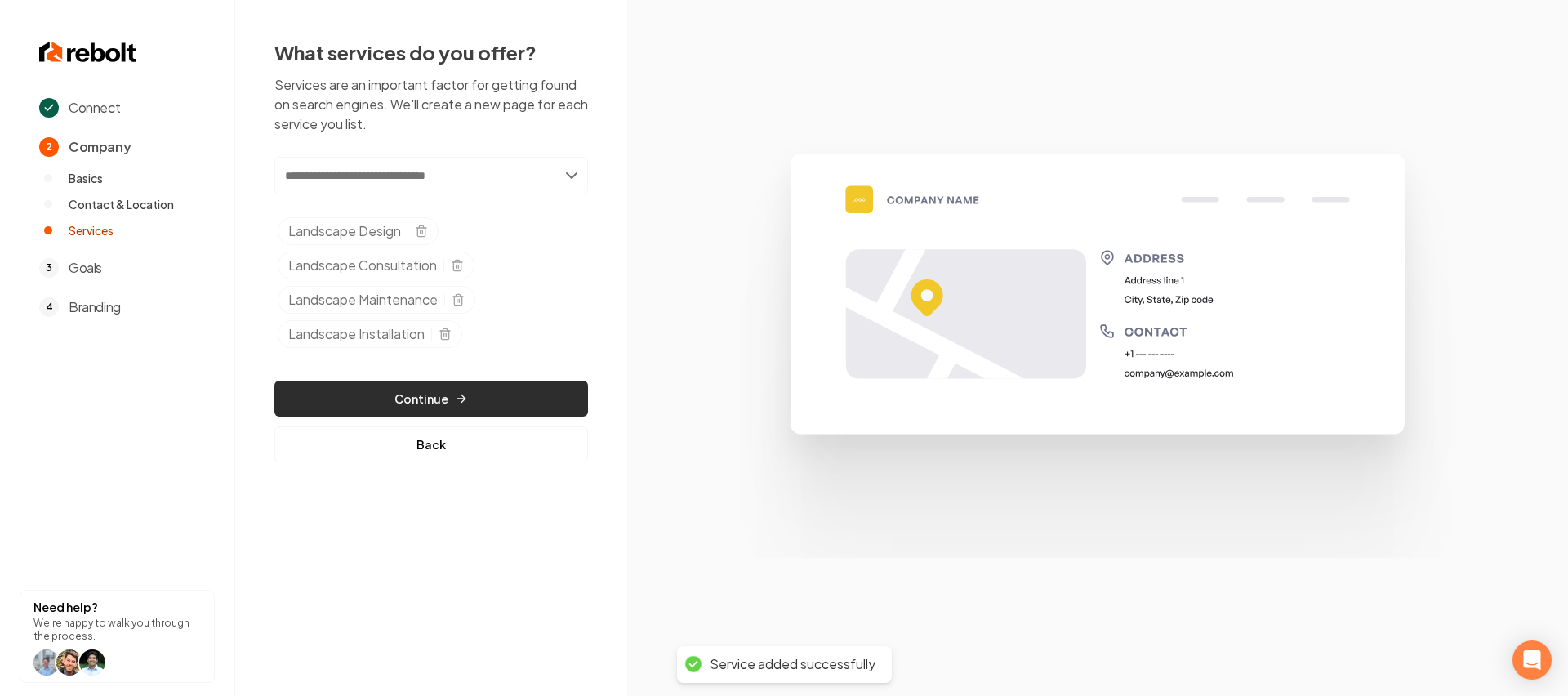
click at [400, 381] on button "Continue" at bounding box center [431, 399] width 314 height 36
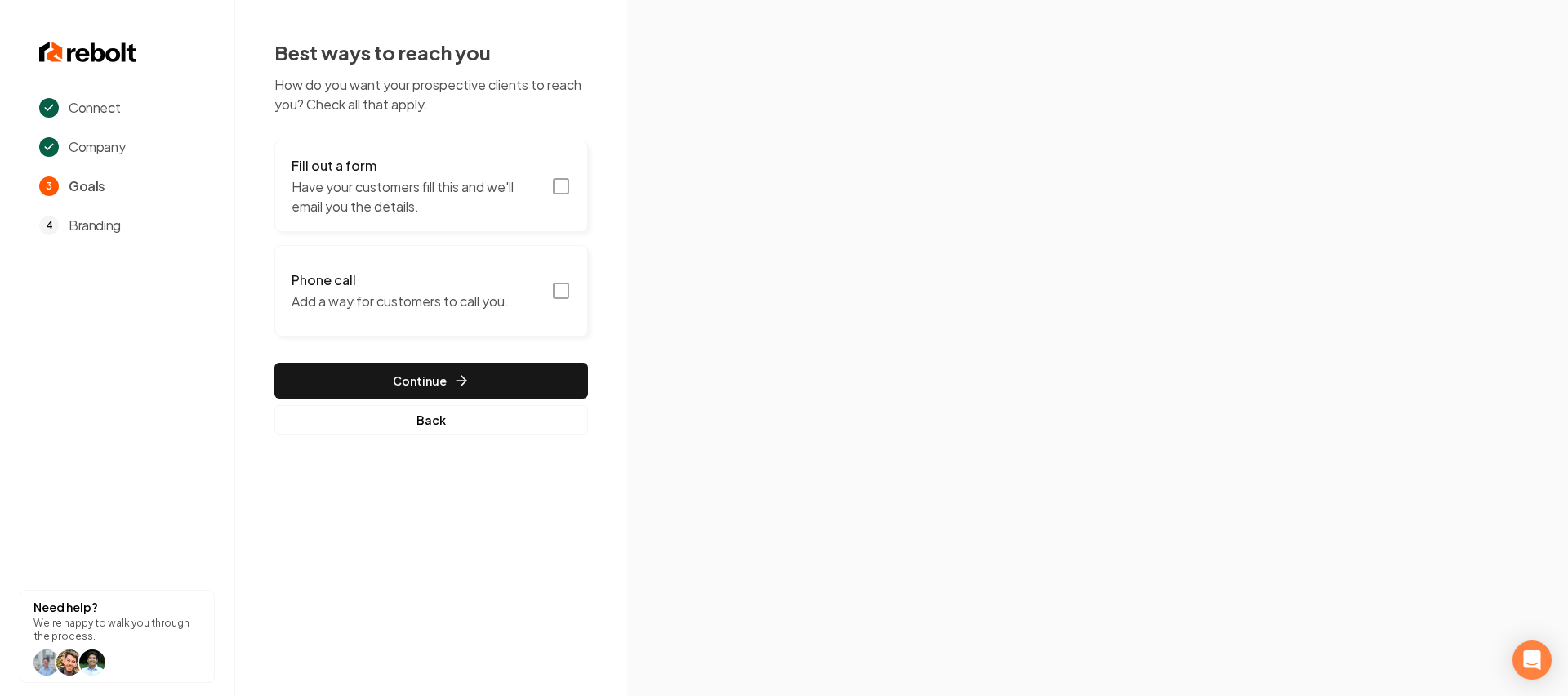
click at [562, 192] on rect "button" at bounding box center [560, 185] width 15 height 15
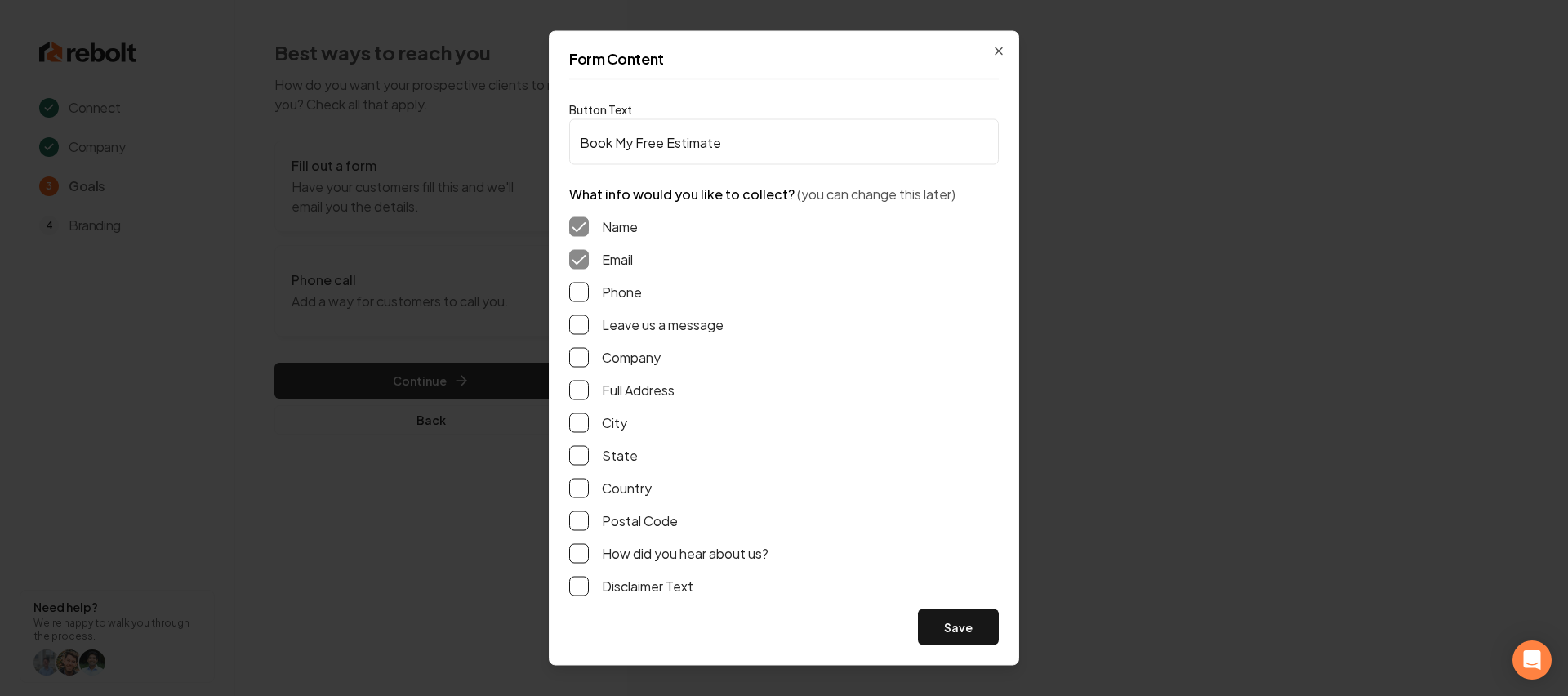
click at [570, 291] on button "Phone" at bounding box center [579, 292] width 20 height 20
click at [587, 322] on button "Leave us a message" at bounding box center [579, 325] width 20 height 20
click at [961, 631] on button "Save" at bounding box center [958, 627] width 81 height 36
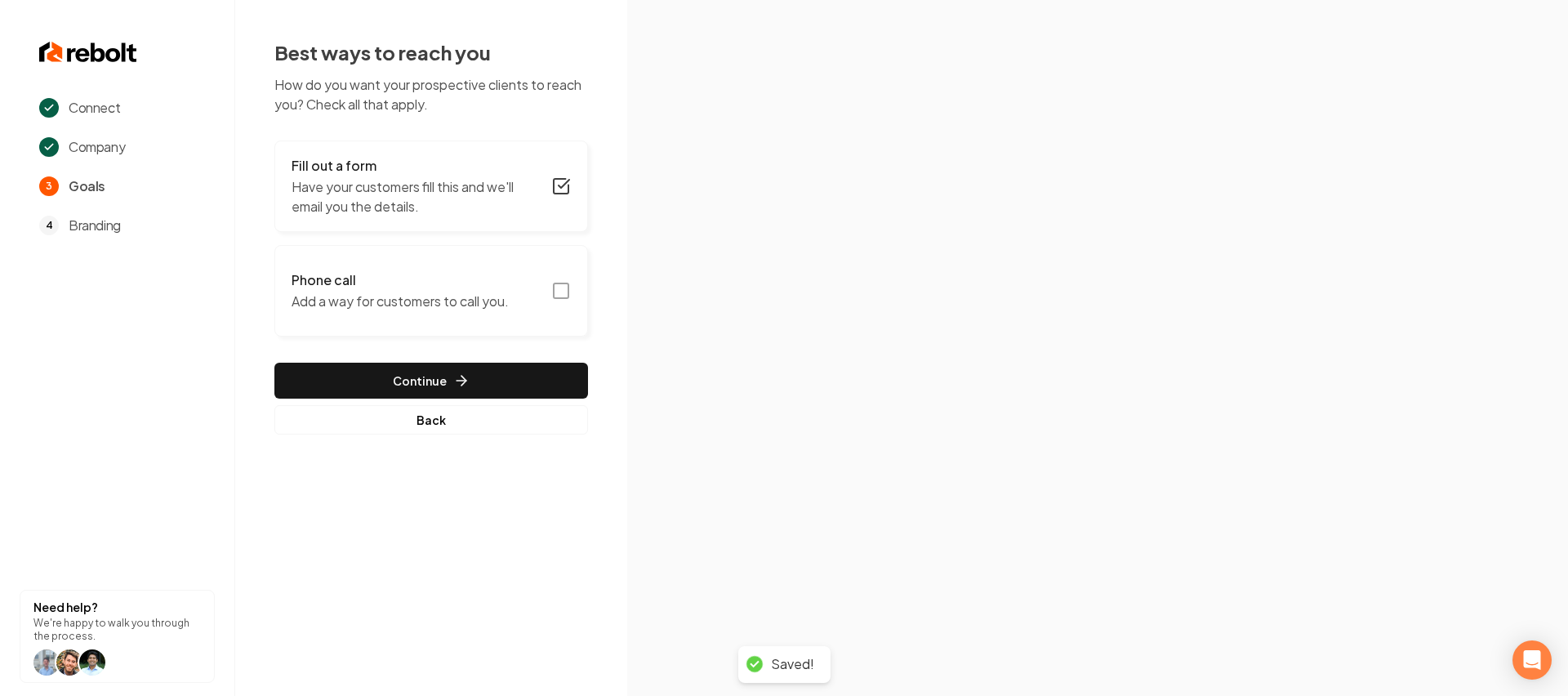
click at [549, 283] on button "Phone call Add a way for customers to call you." at bounding box center [431, 291] width 314 height 92
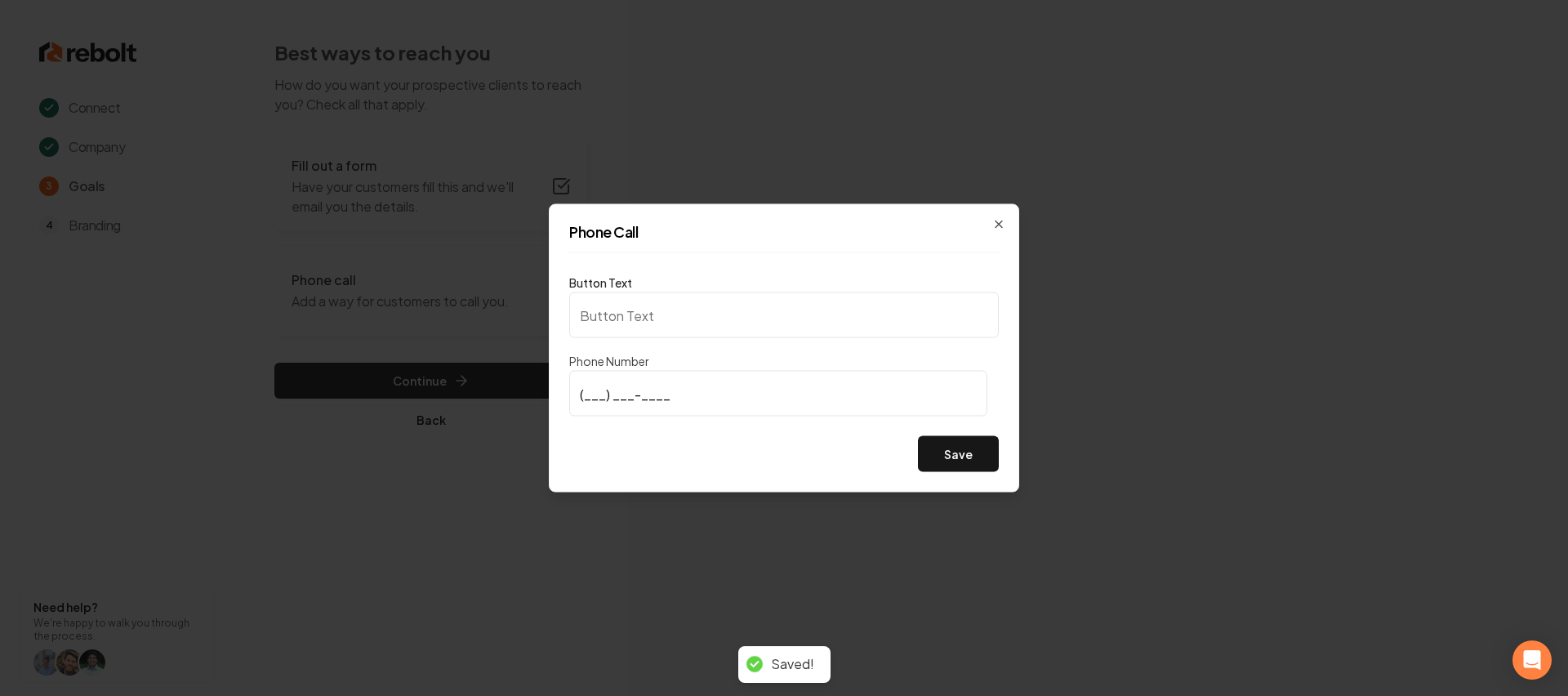
type input "Call us"
type input "[PHONE_NUMBER]"
click at [973, 448] on button "Save" at bounding box center [958, 454] width 81 height 36
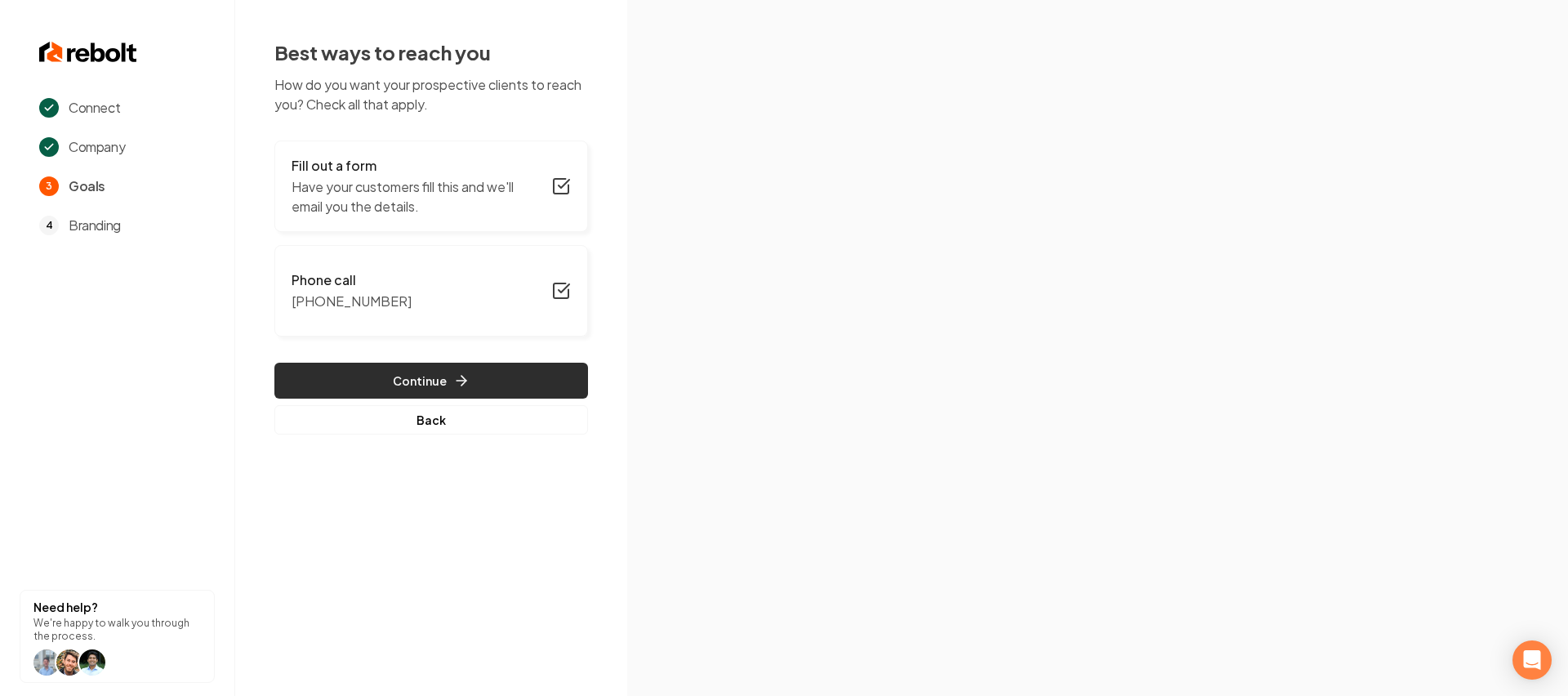
click at [477, 381] on button "Continue" at bounding box center [431, 381] width 314 height 36
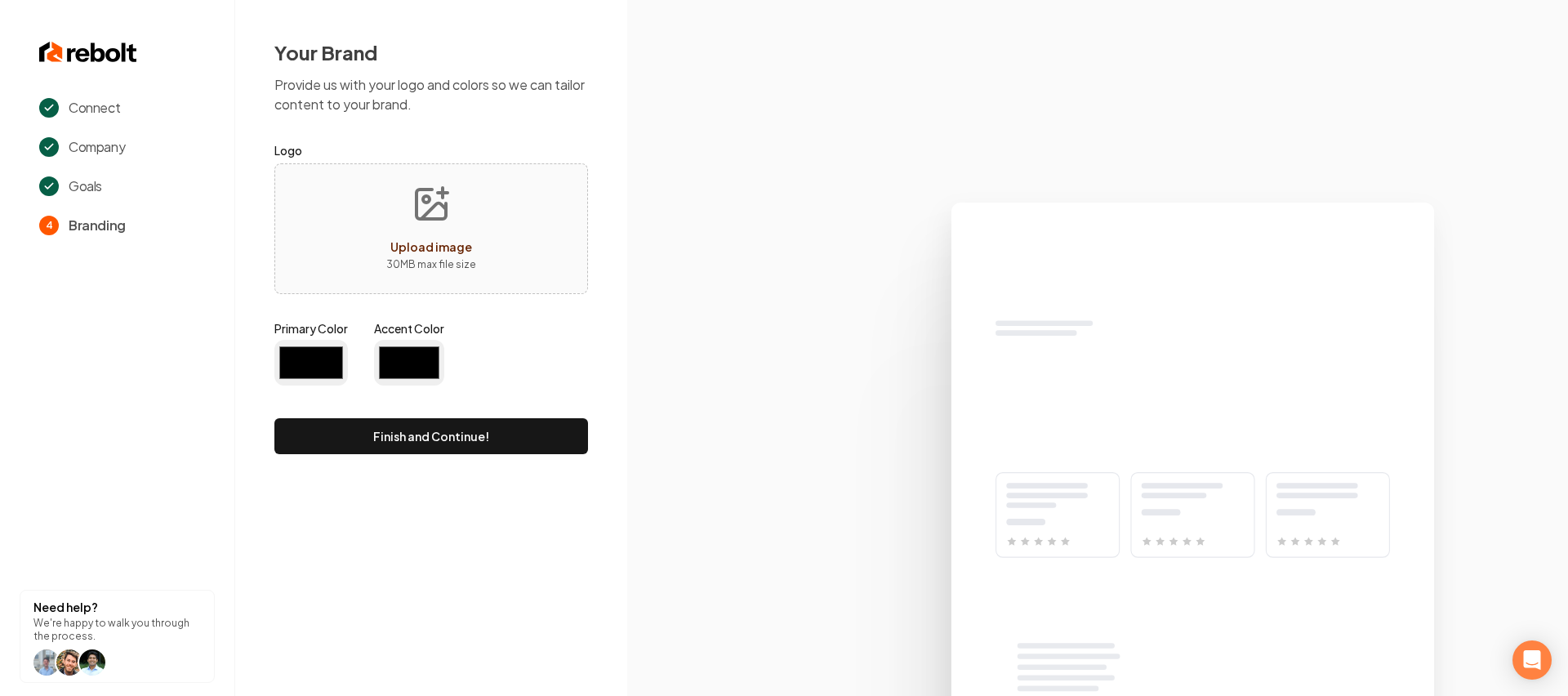
type input "#194d33"
type input "#70be00"
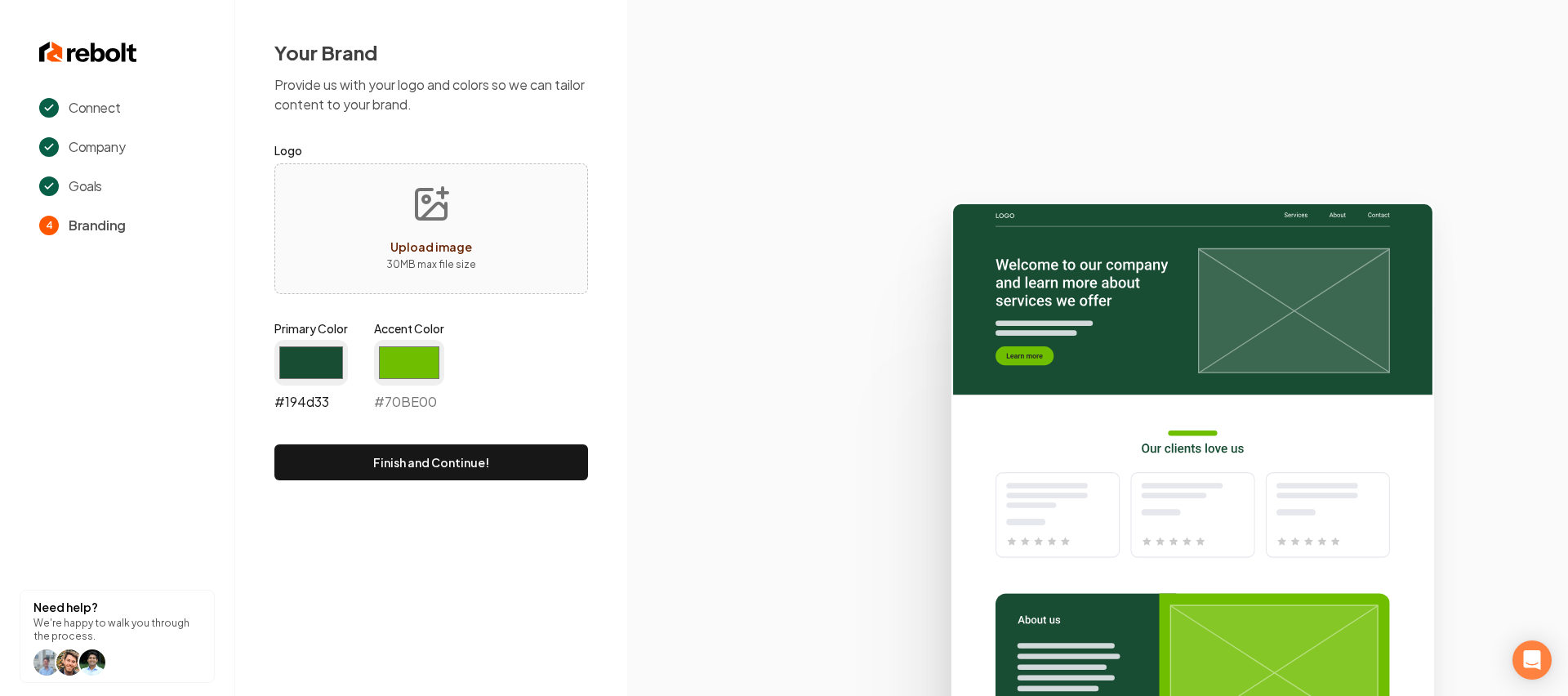
click at [317, 365] on input "#194d33" at bounding box center [311, 363] width 74 height 46
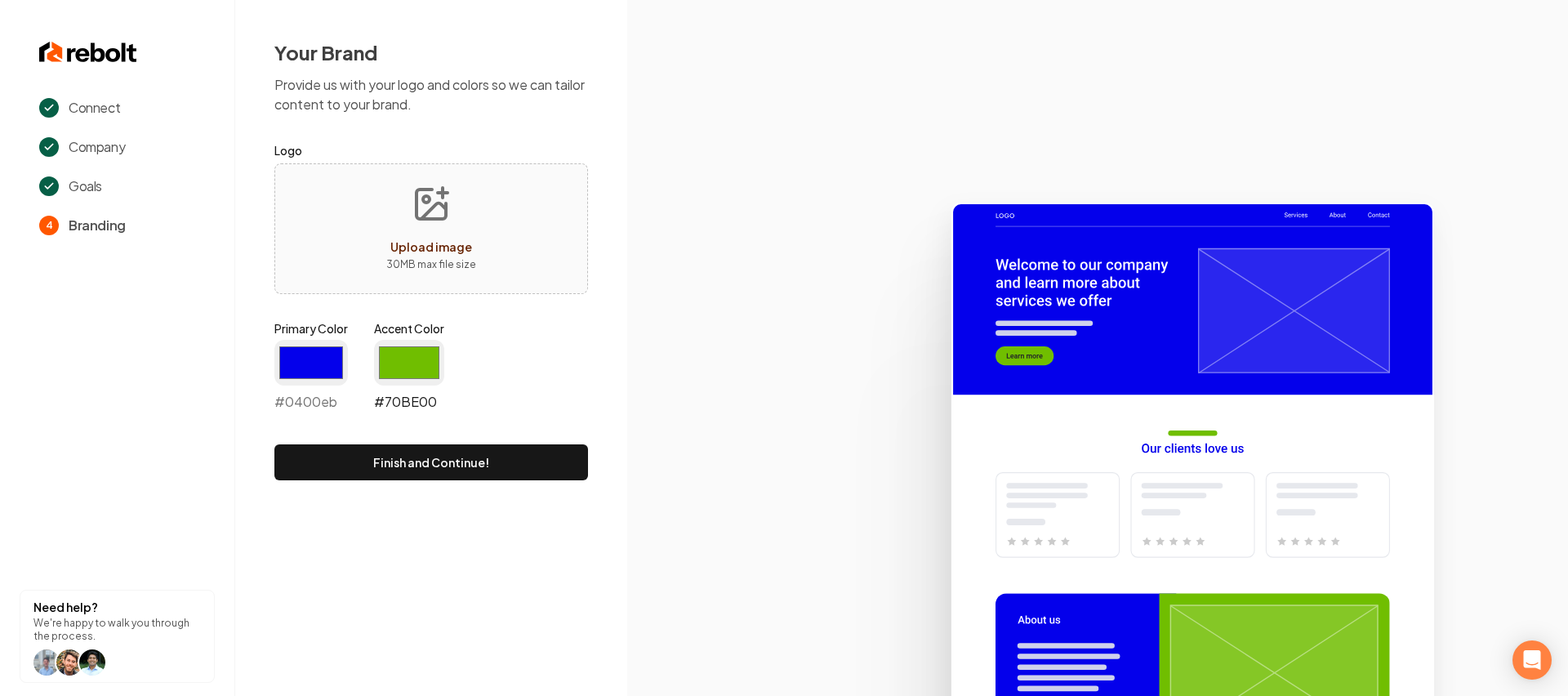
type input "#0400eb"
click at [427, 361] on input "#70be00" at bounding box center [409, 363] width 70 height 46
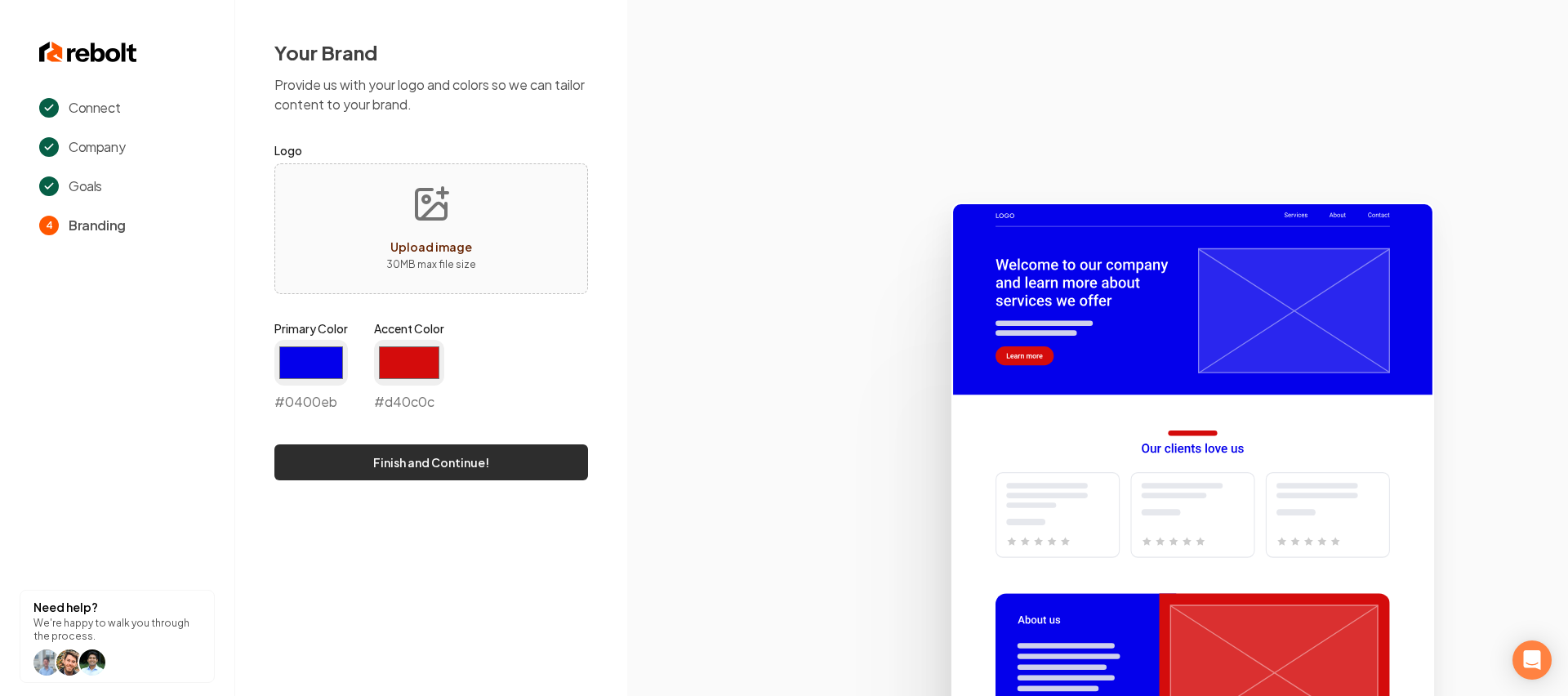
type input "#d40c0c"
click at [570, 469] on button "Finish and Continue!" at bounding box center [431, 463] width 314 height 36
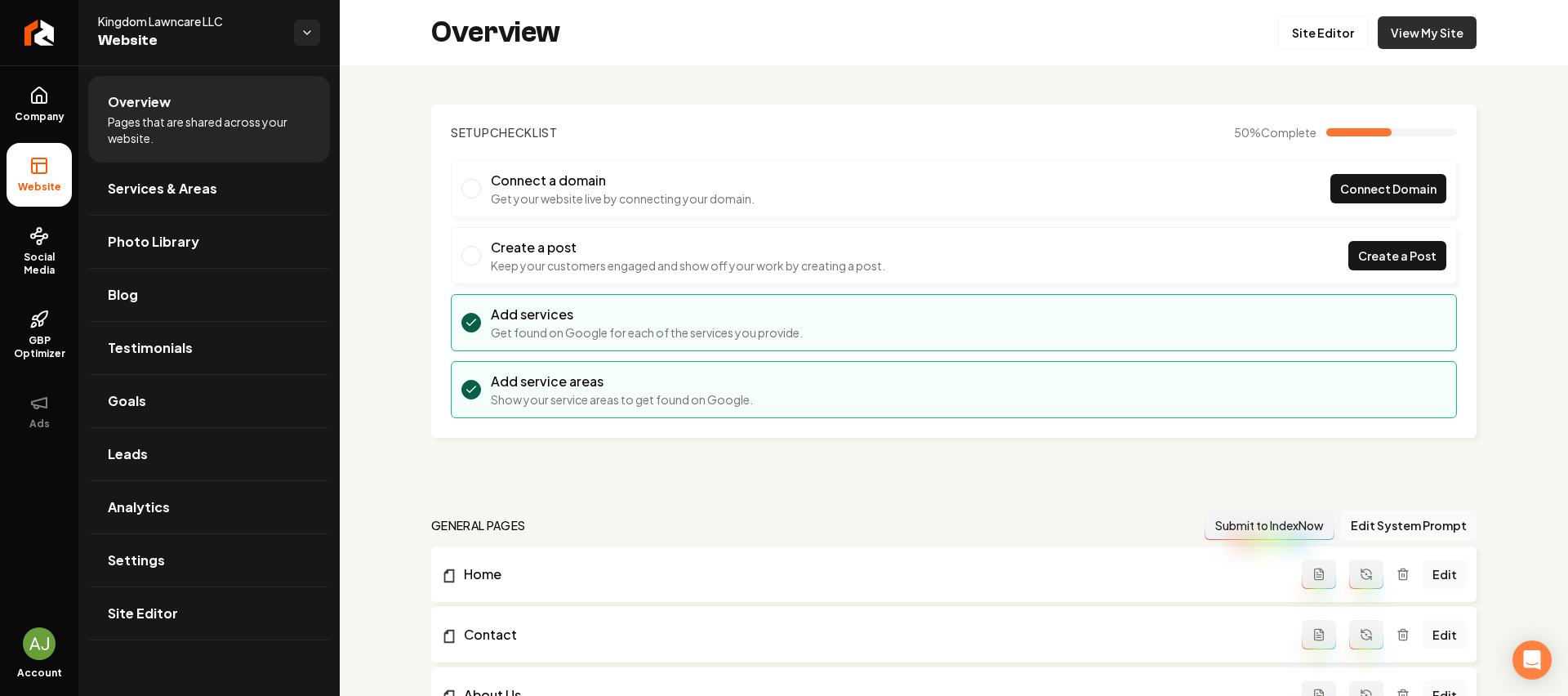
click at [1425, 38] on link "View My Site" at bounding box center [1426, 32] width 99 height 33
